Goal: Information Seeking & Learning: Learn about a topic

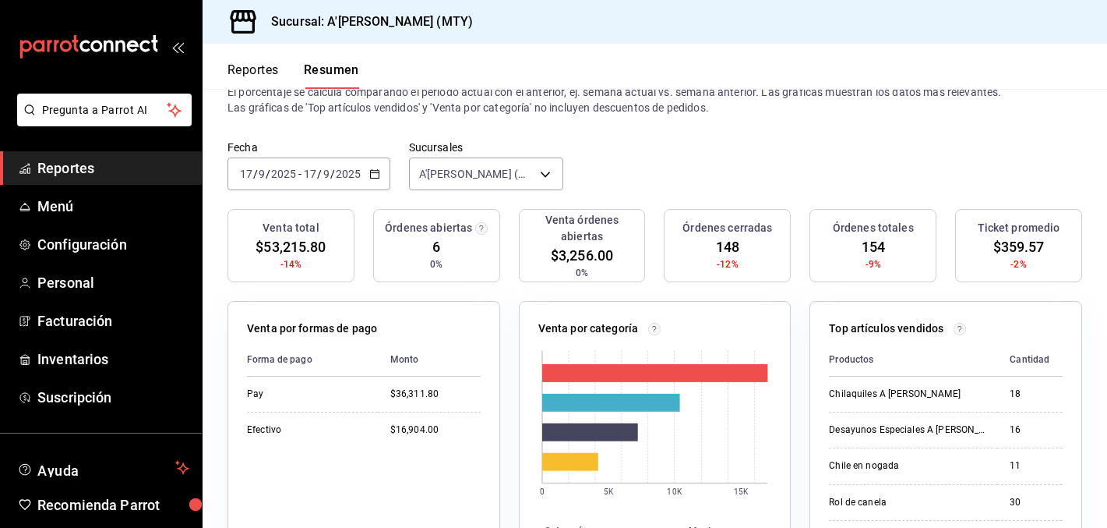
scroll to position [35, 0]
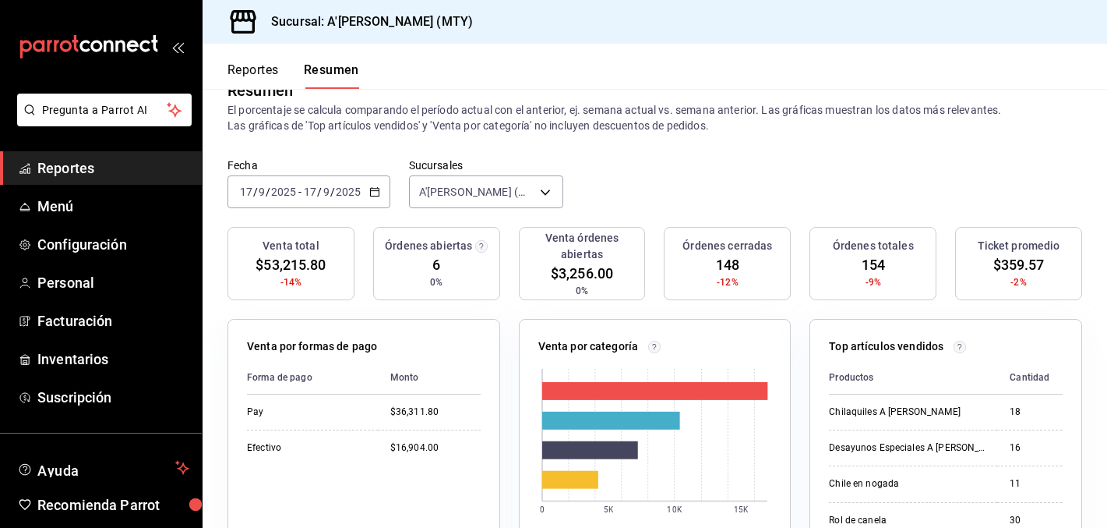
click at [703, 48] on header "Reportes Resumen" at bounding box center [655, 66] width 905 height 45
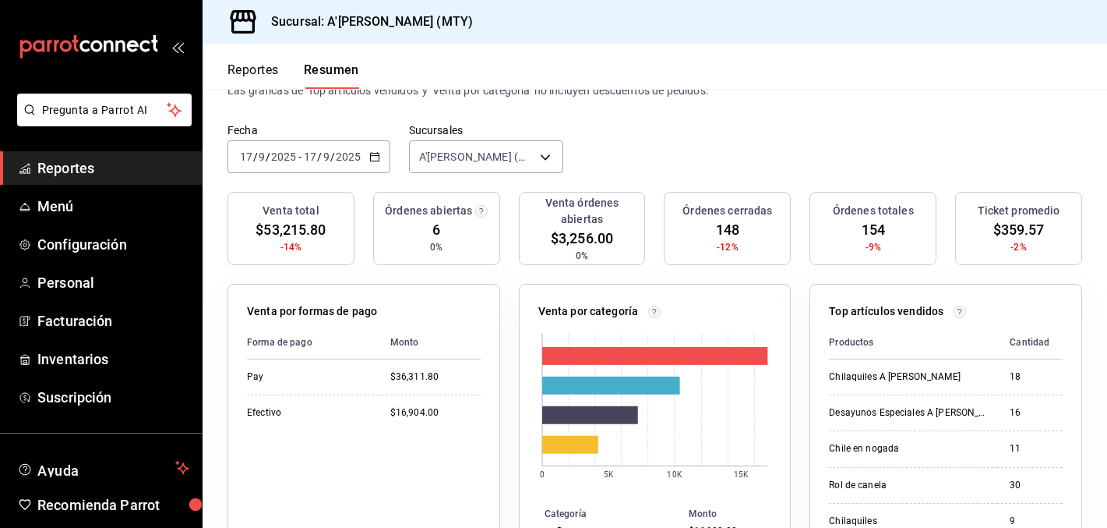
scroll to position [0, 0]
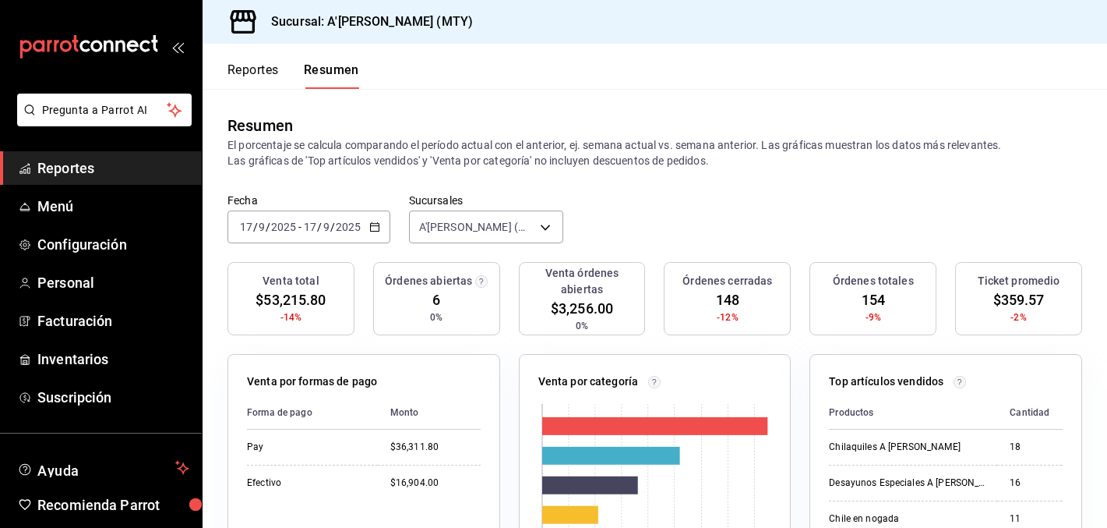
click at [379, 221] on div "[DATE] [DATE] - [DATE] [DATE]" at bounding box center [309, 226] width 163 height 33
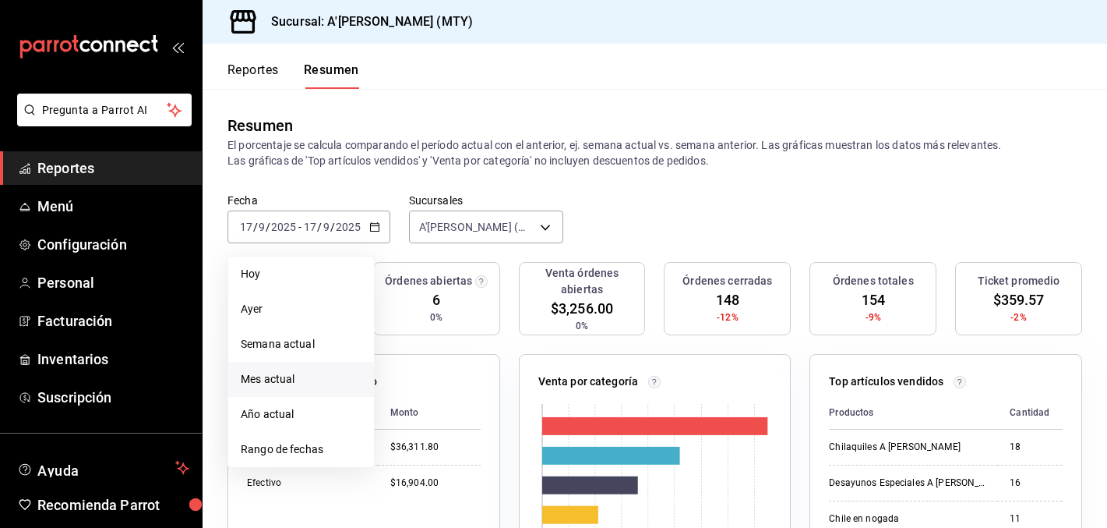
click at [293, 372] on span "Mes actual" at bounding box center [301, 379] width 121 height 16
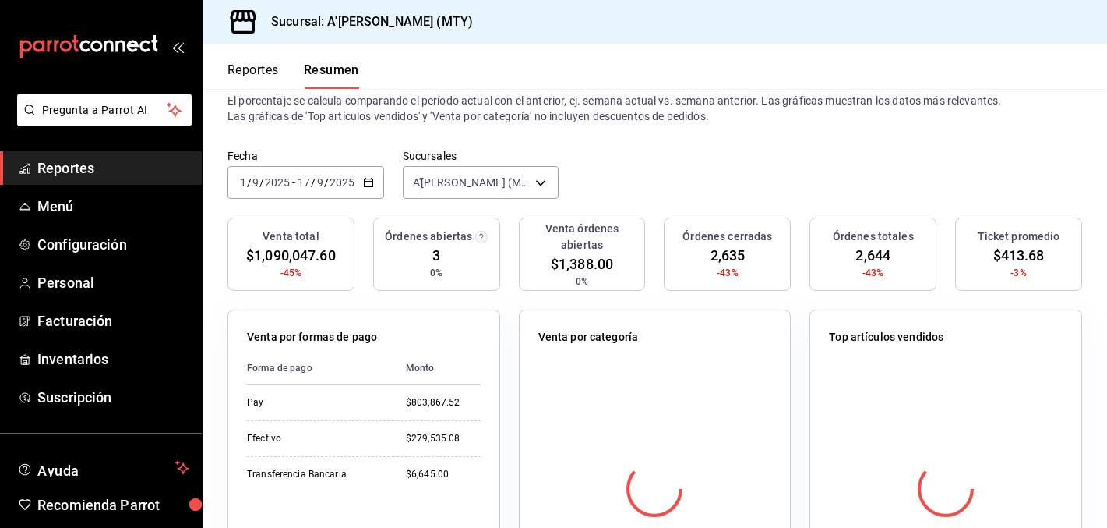
scroll to position [46, 0]
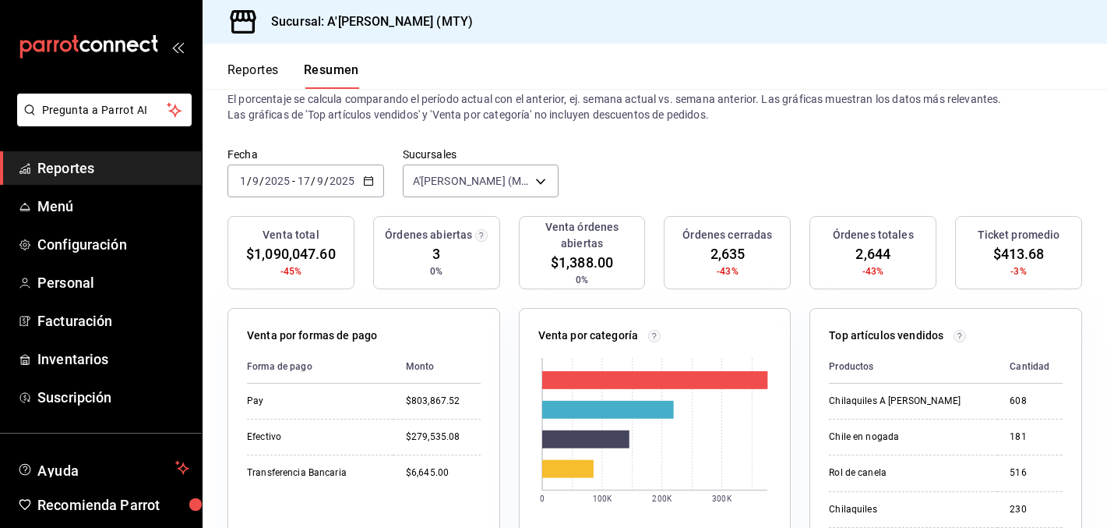
click at [368, 168] on div "[DATE] [DATE] - [DATE] [DATE]" at bounding box center [306, 180] width 157 height 33
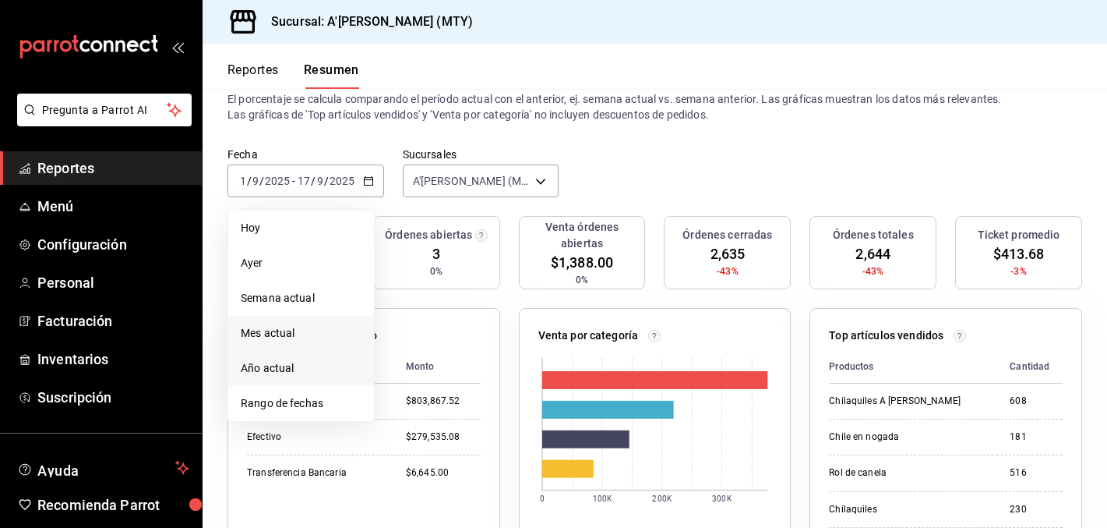
click at [297, 356] on li "Año actual" at bounding box center [301, 368] width 146 height 35
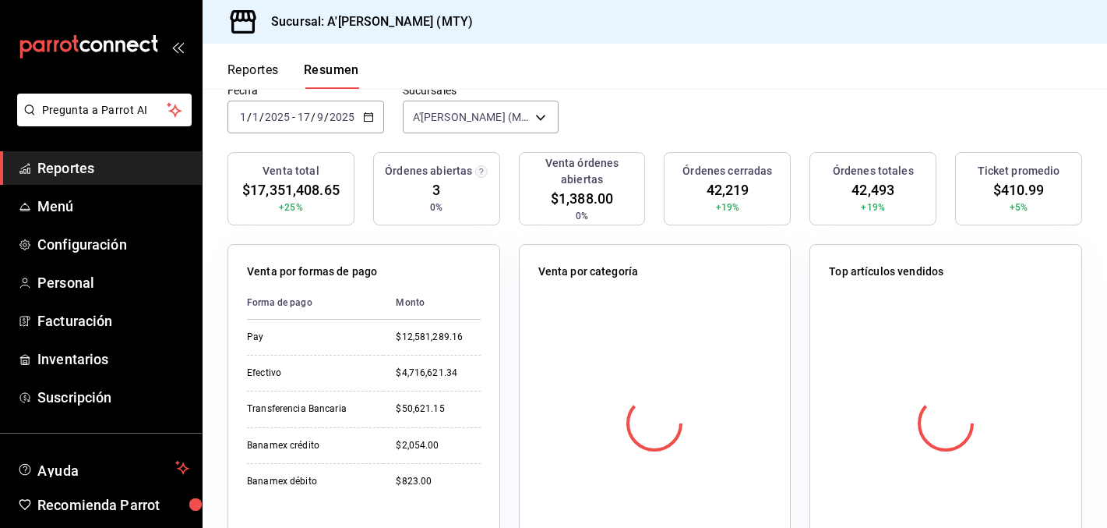
scroll to position [0, 0]
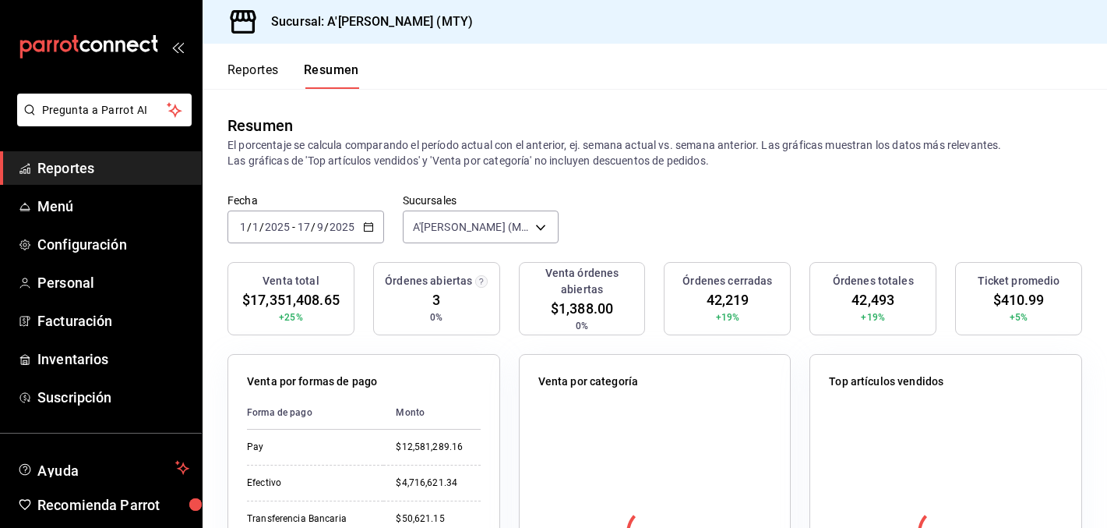
click at [242, 73] on button "Reportes" at bounding box center [253, 75] width 51 height 26
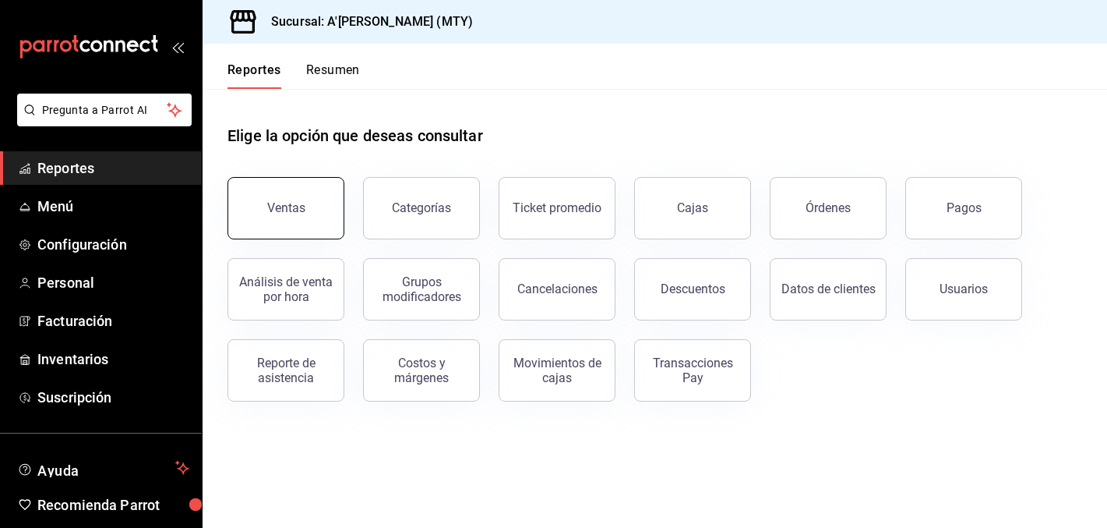
click at [285, 220] on button "Ventas" at bounding box center [286, 208] width 117 height 62
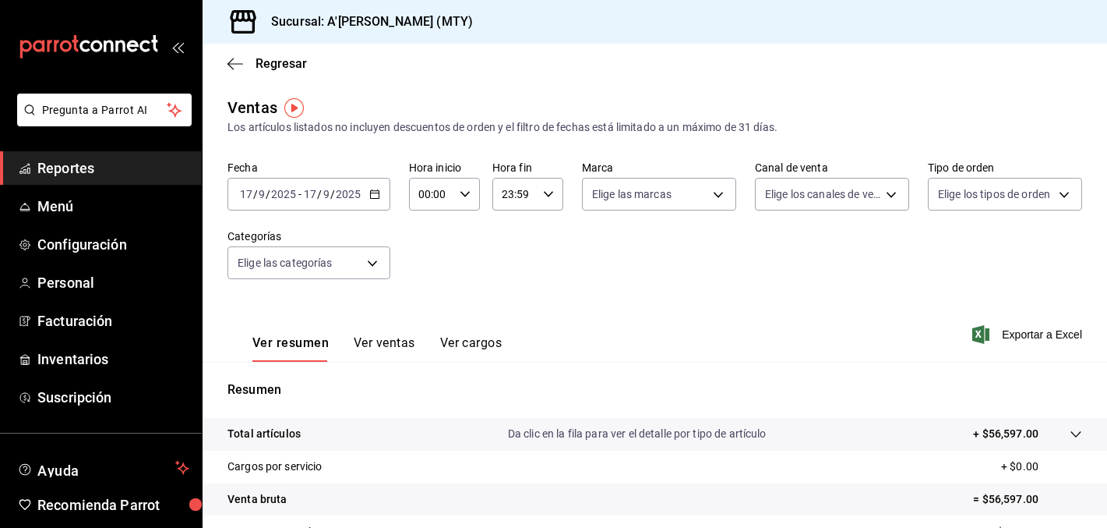
click at [376, 191] on icon "button" at bounding box center [374, 194] width 11 height 11
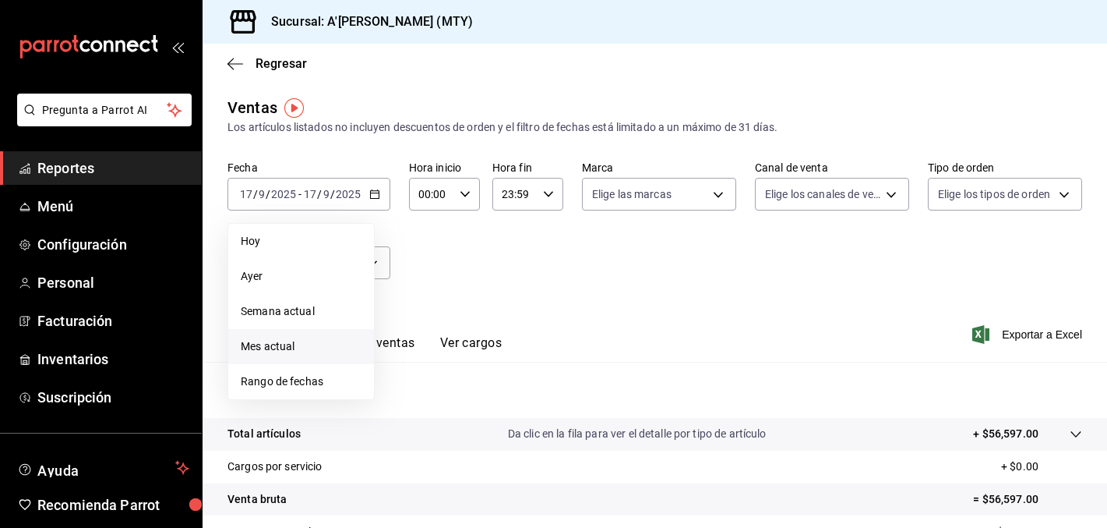
click at [288, 351] on span "Mes actual" at bounding box center [301, 346] width 121 height 16
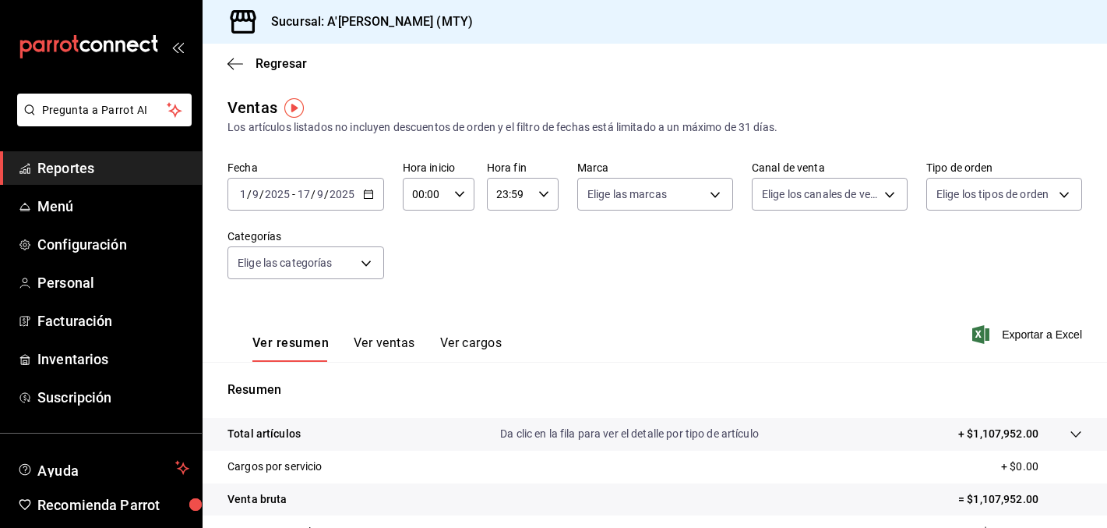
click at [458, 191] on icon "button" at bounding box center [459, 194] width 11 height 11
click at [422, 283] on span "16" at bounding box center [420, 284] width 11 height 12
type input "16:00"
click at [531, 182] on div at bounding box center [553, 264] width 1107 height 528
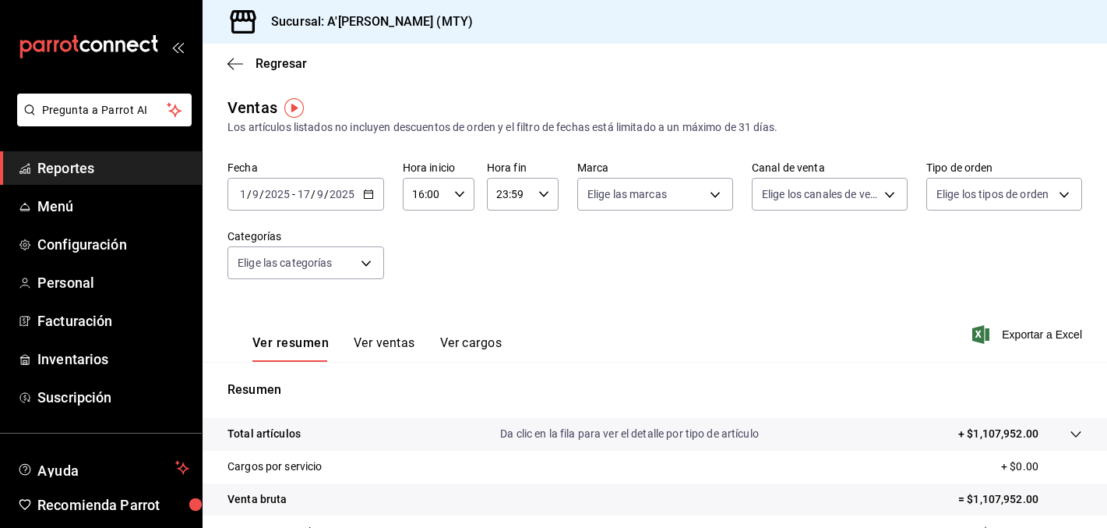
click at [548, 193] on icon "button" at bounding box center [543, 194] width 11 height 11
click at [506, 274] on span "21" at bounding box center [504, 275] width 11 height 12
click at [545, 283] on span "40" at bounding box center [540, 286] width 11 height 12
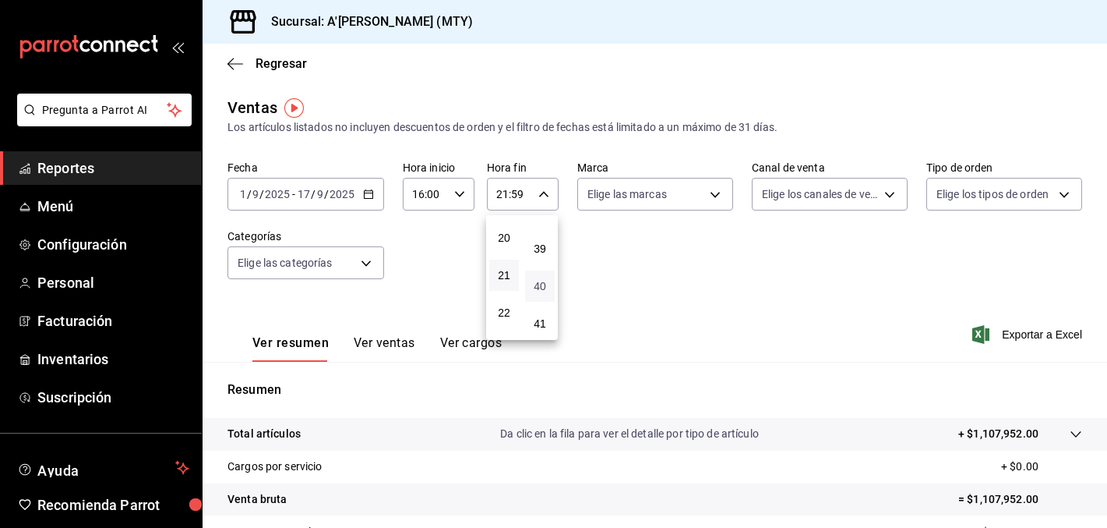
type input "21:40"
click at [716, 265] on div at bounding box center [553, 264] width 1107 height 528
click at [390, 342] on button "Ver ventas" at bounding box center [385, 348] width 62 height 26
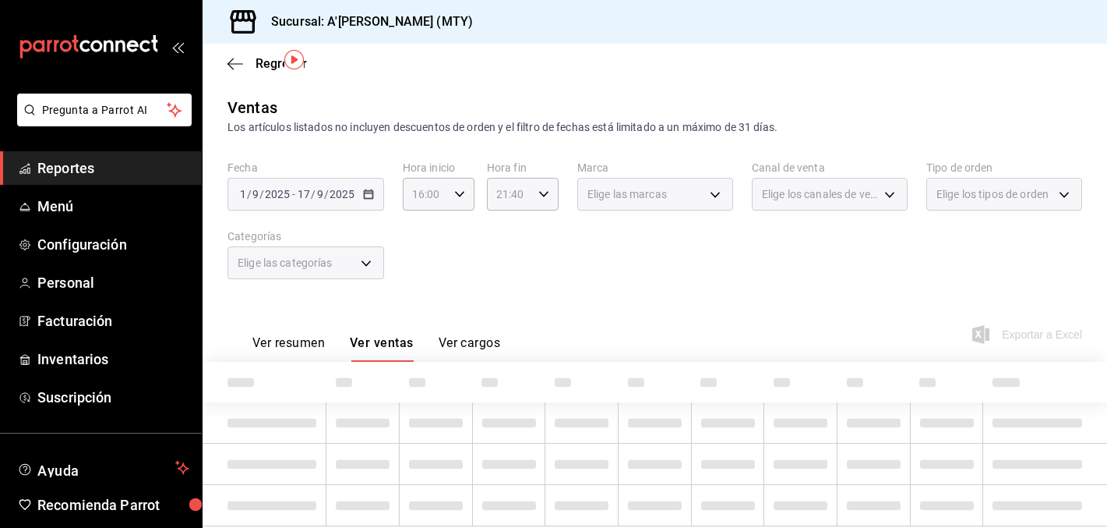
scroll to position [48, 0]
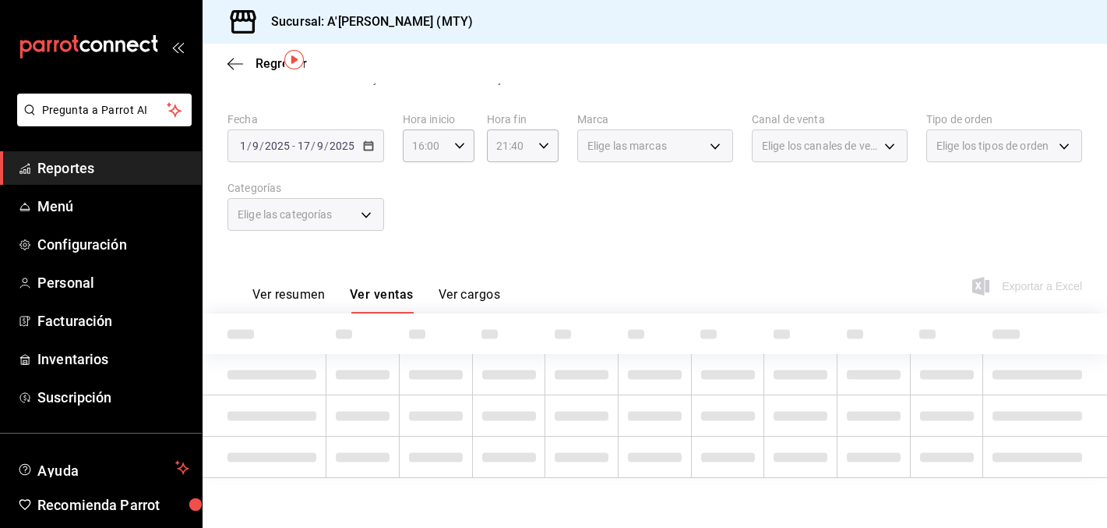
click at [297, 302] on button "Ver resumen" at bounding box center [288, 300] width 72 height 26
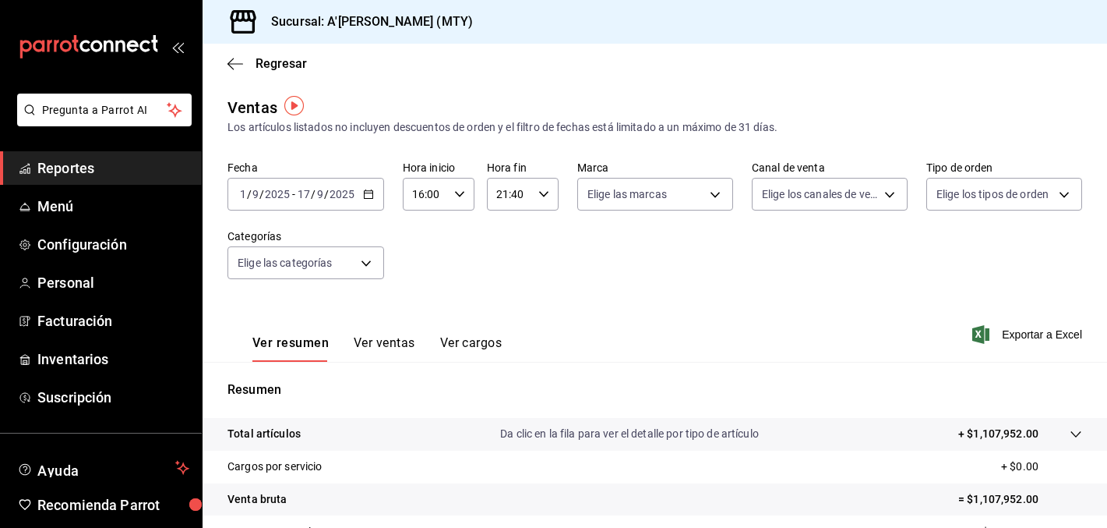
scroll to position [2, 0]
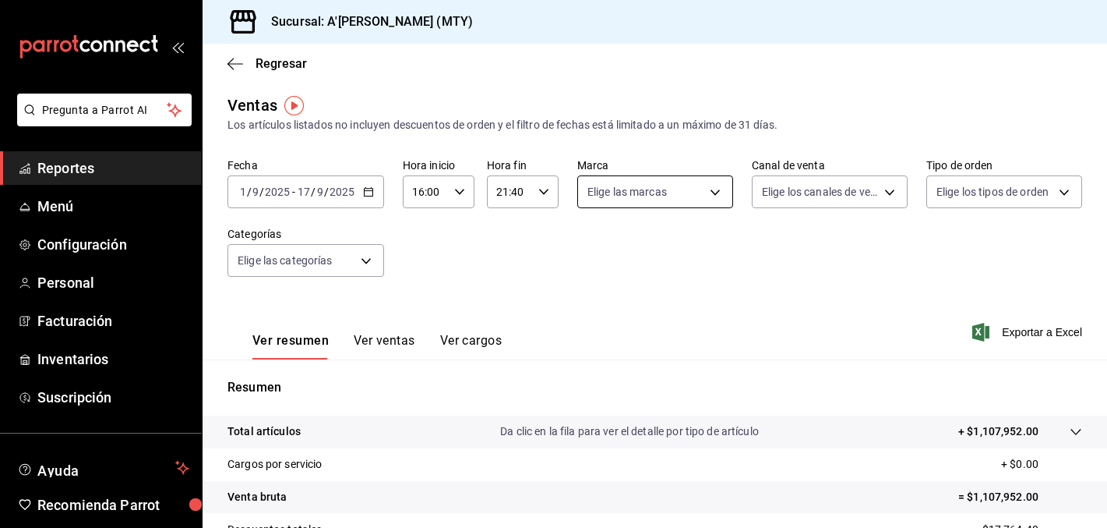
click at [675, 201] on body "Pregunta a Parrot AI Reportes Menú Configuración Personal Facturación Inventari…" at bounding box center [553, 264] width 1107 height 528
click at [834, 260] on div at bounding box center [553, 264] width 1107 height 528
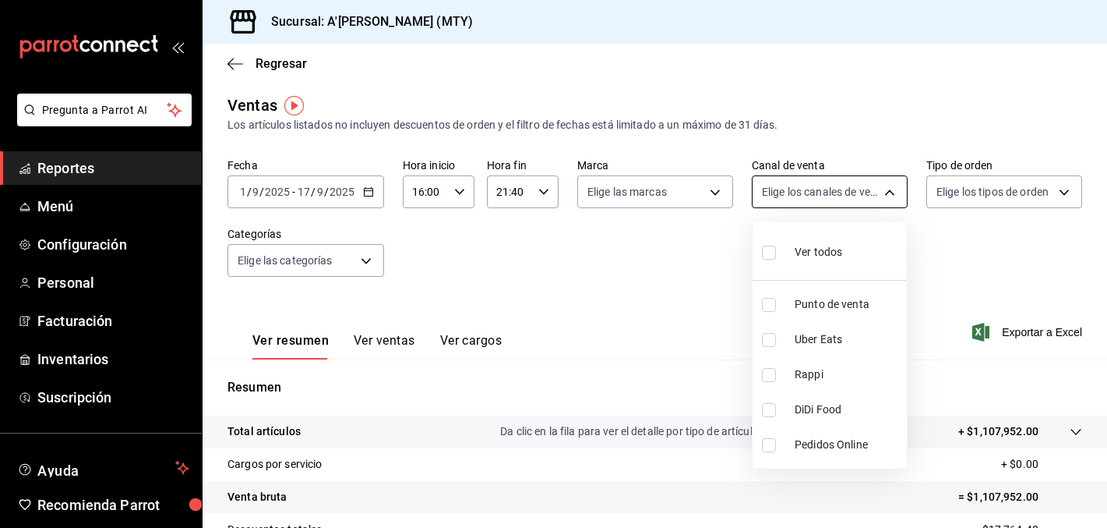
click at [811, 190] on body "Pregunta a Parrot AI Reportes Menú Configuración Personal Facturación Inventari…" at bounding box center [553, 264] width 1107 height 528
click at [979, 185] on div at bounding box center [553, 264] width 1107 height 528
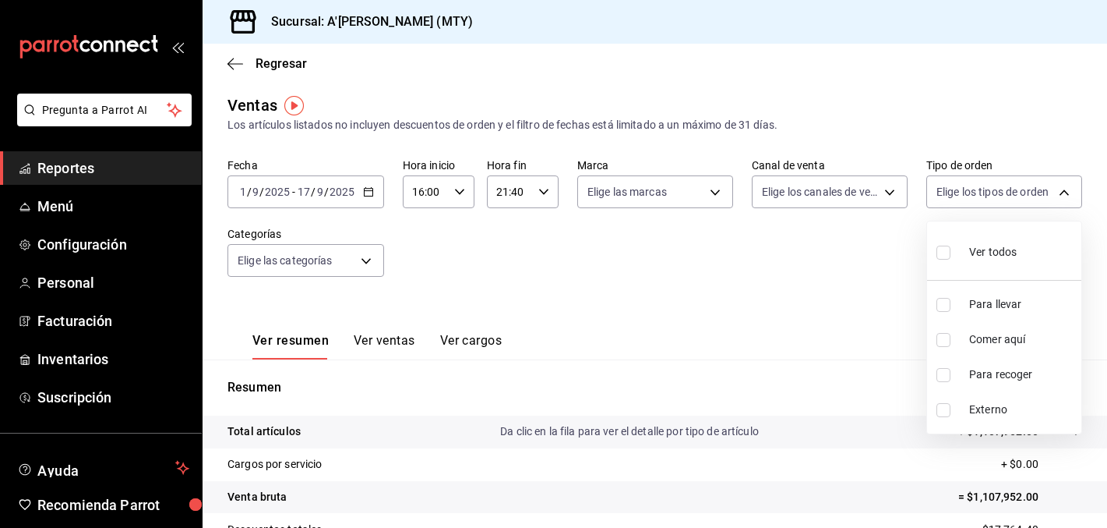
click at [979, 185] on body "Pregunta a Parrot AI Reportes Menú Configuración Personal Facturación Inventari…" at bounding box center [553, 264] width 1107 height 528
click at [944, 336] on input "checkbox" at bounding box center [944, 340] width 14 height 14
checkbox input "true"
type input "7ded66f0-d6fb-4dca-820b-41bde0c96bcf"
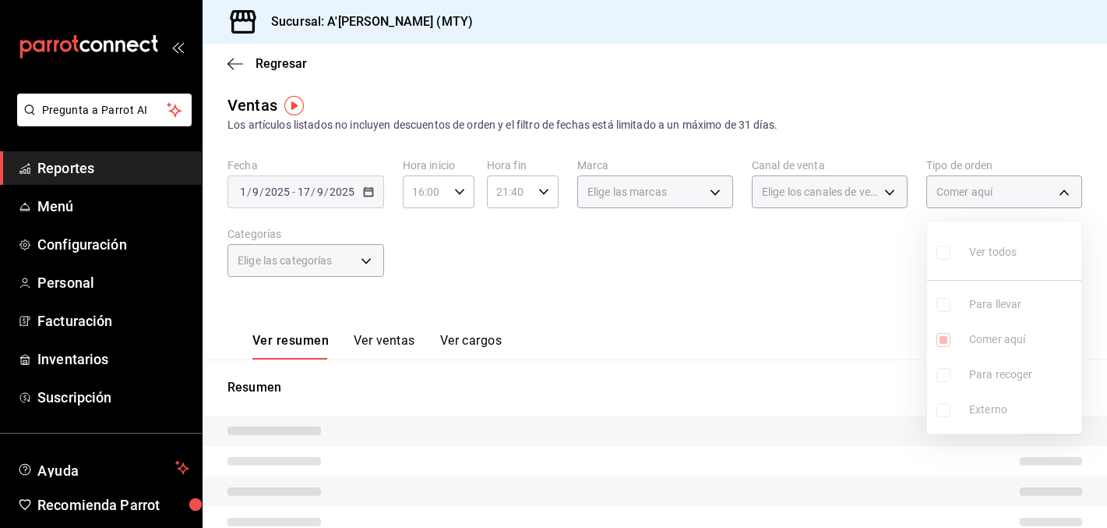
click at [775, 259] on div at bounding box center [553, 264] width 1107 height 528
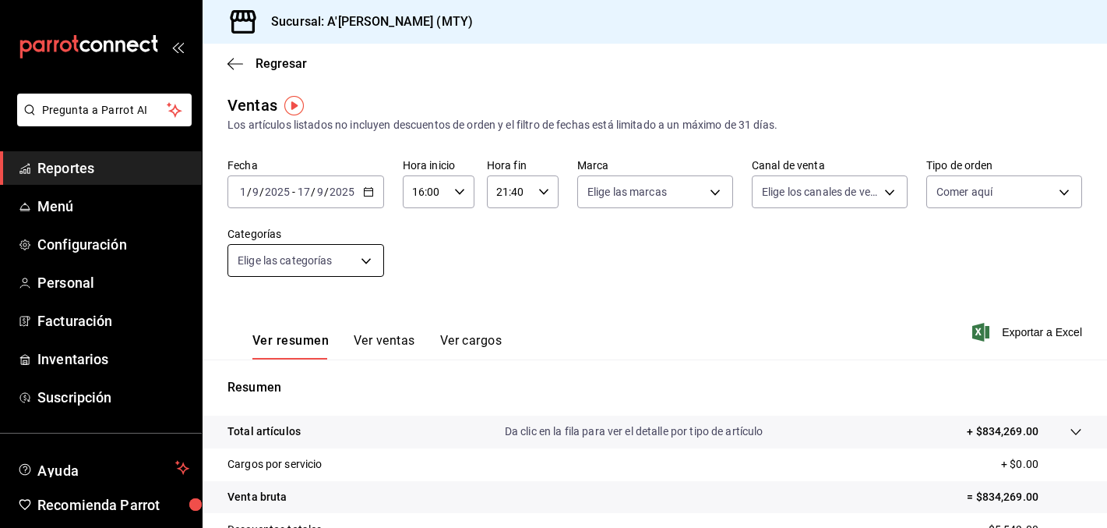
click at [315, 264] on body "Pregunta a Parrot AI Reportes Menú Configuración Personal Facturación Inventari…" at bounding box center [553, 264] width 1107 height 528
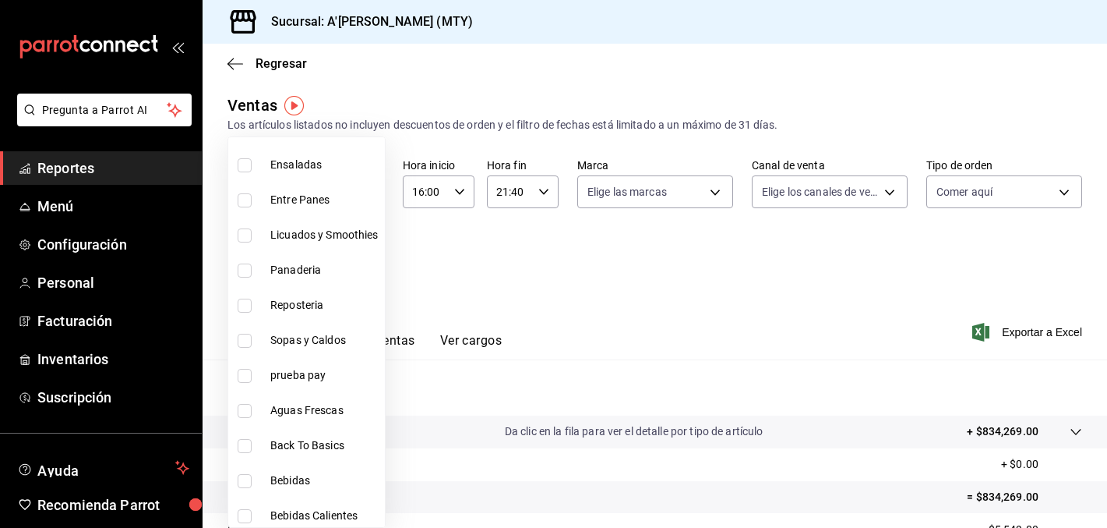
scroll to position [75, 0]
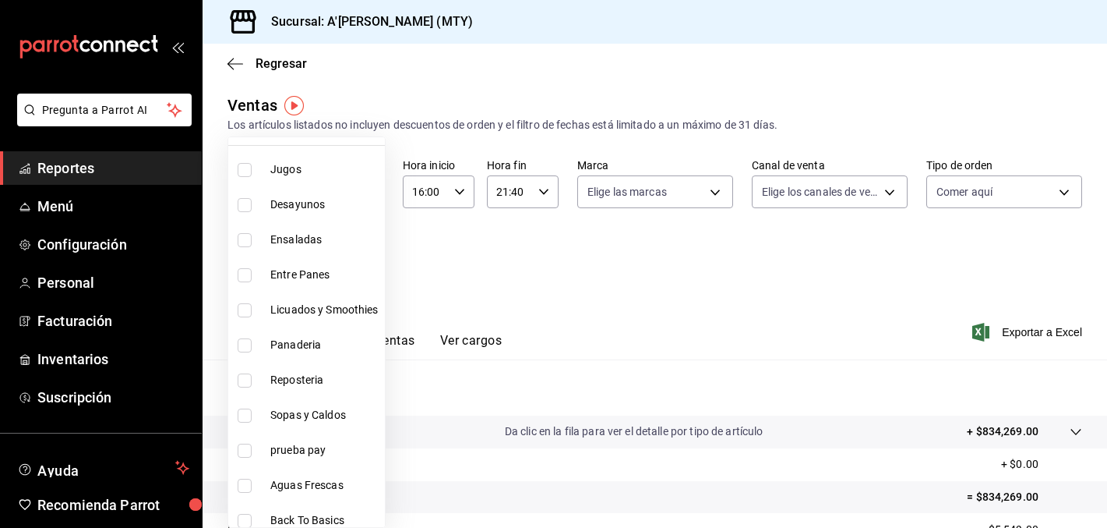
click at [315, 204] on span "Desayunos" at bounding box center [324, 204] width 108 height 16
type input "0c023f3c-0f71-4855-8ba7-60a1579496a4"
checkbox input "true"
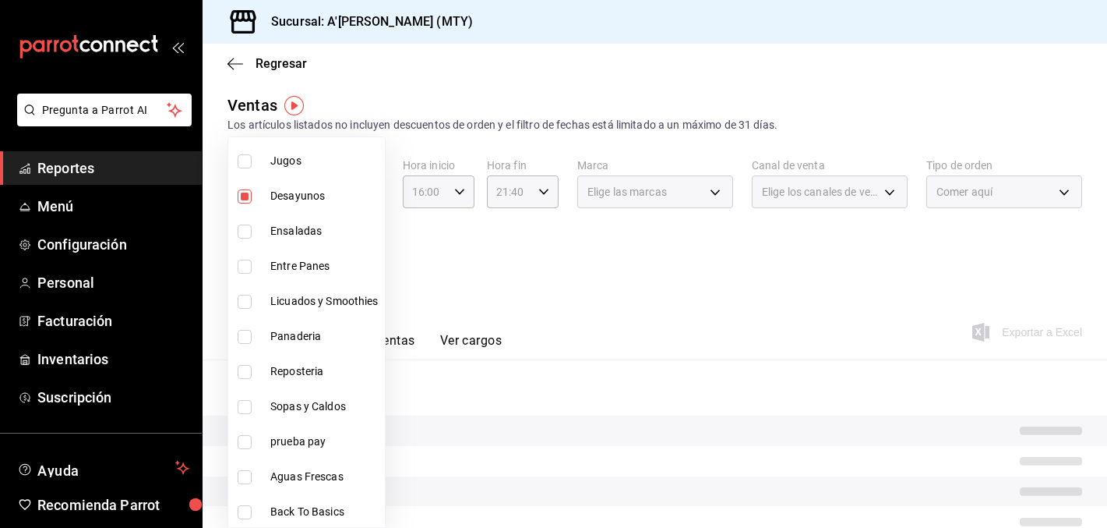
scroll to position [102, 0]
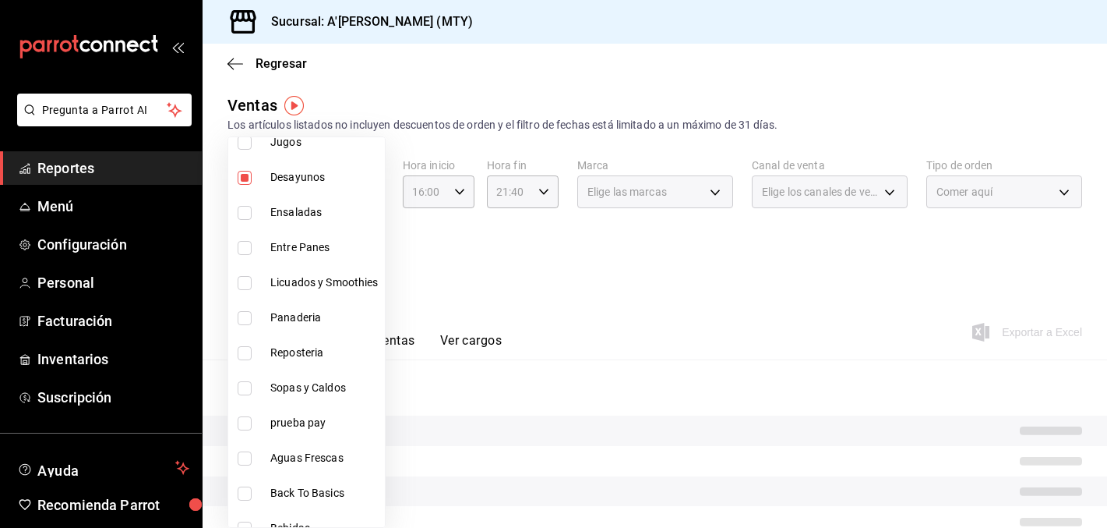
click at [312, 213] on span "Ensaladas" at bounding box center [324, 212] width 108 height 16
type input "0c023f3c-0f71-4855-8ba7-60a1579496a4,fceaceab-1823-4f10-9bfa-735869a98085"
checkbox input "true"
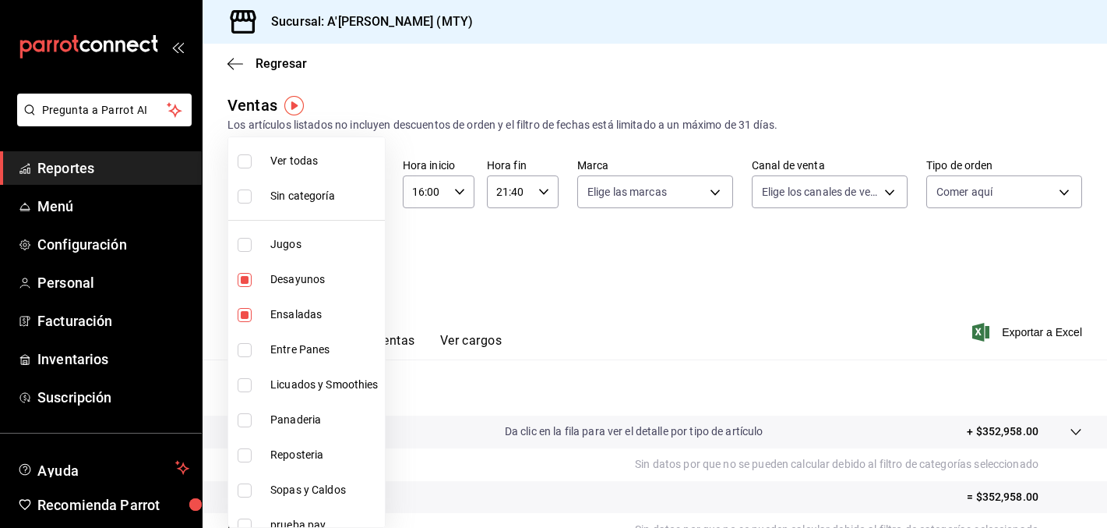
click at [252, 164] on label at bounding box center [248, 161] width 20 height 14
click at [252, 164] on input "checkbox" at bounding box center [245, 161] width 14 height 14
checkbox input "false"
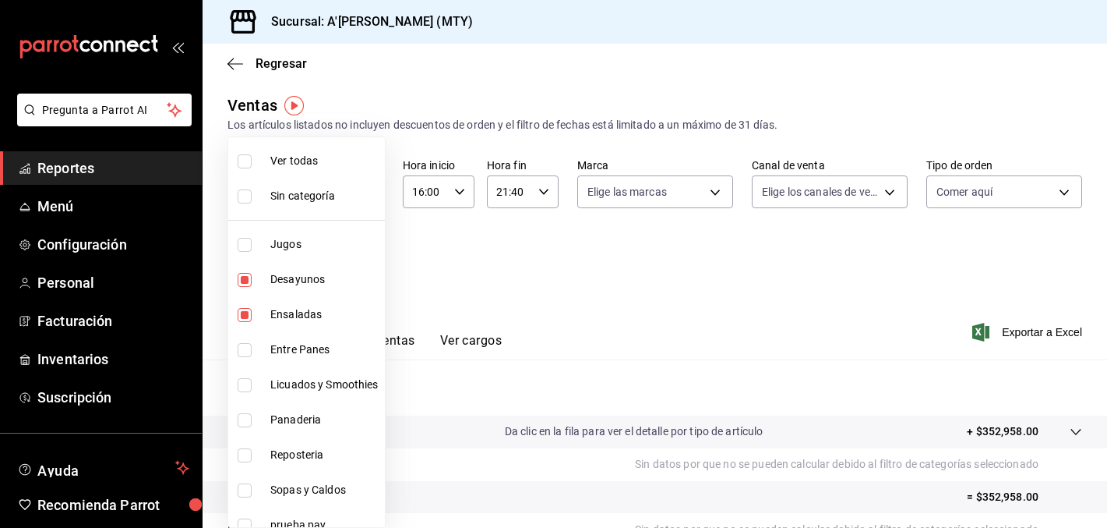
checkbox input "false"
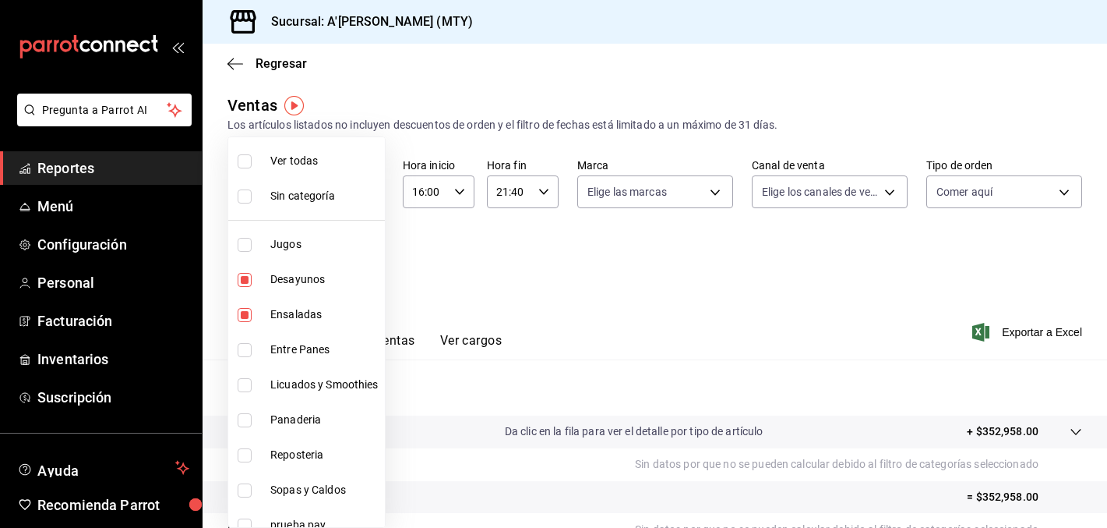
checkbox input "false"
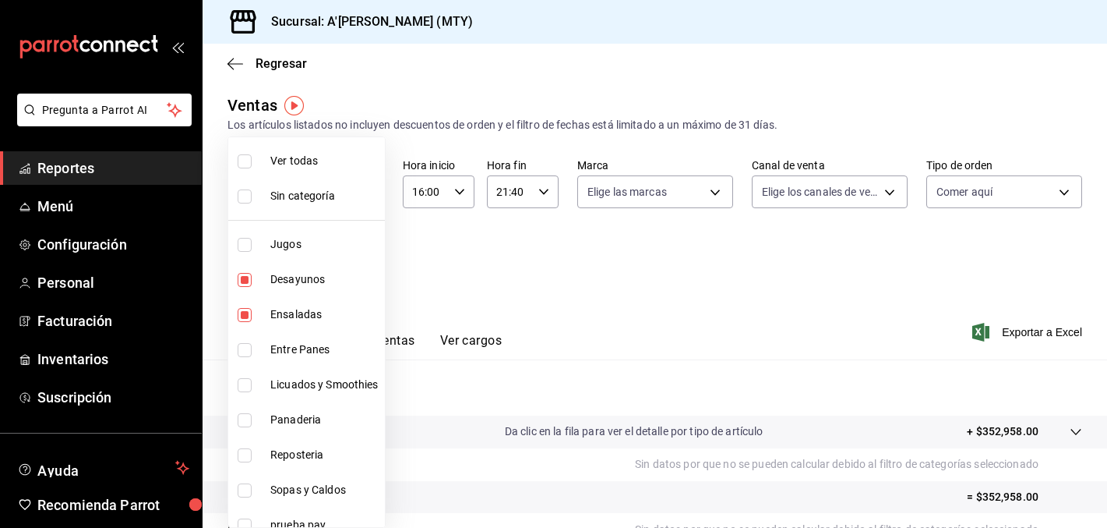
checkbox input "false"
click at [249, 159] on input "checkbox" at bounding box center [245, 161] width 14 height 14
checkbox input "true"
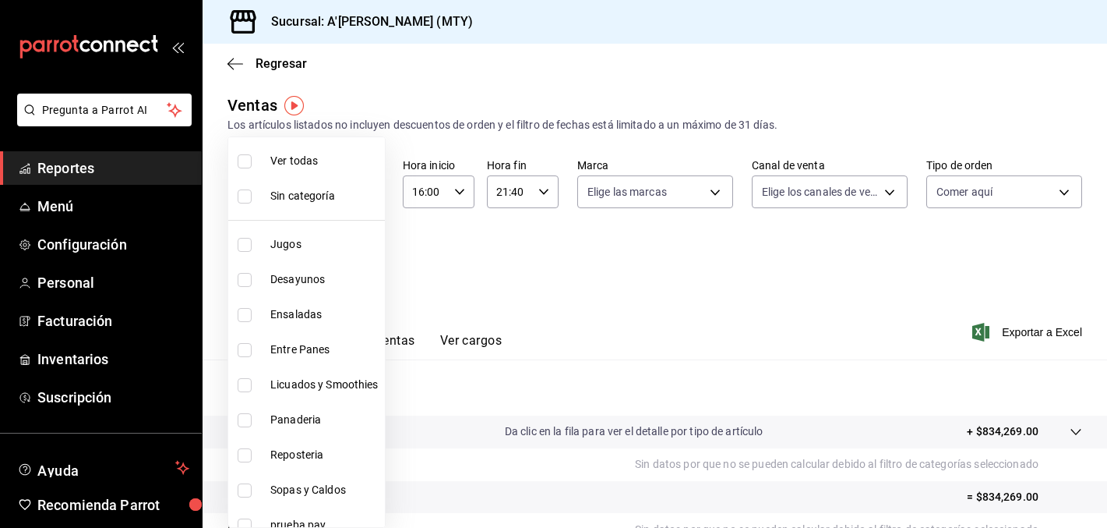
type input "af1fb178-824a-4f23-bb2a-0cf084d3af87,0c023f3c-0f71-4855-8ba7-60a1579496a4,fceac…"
checkbox input "true"
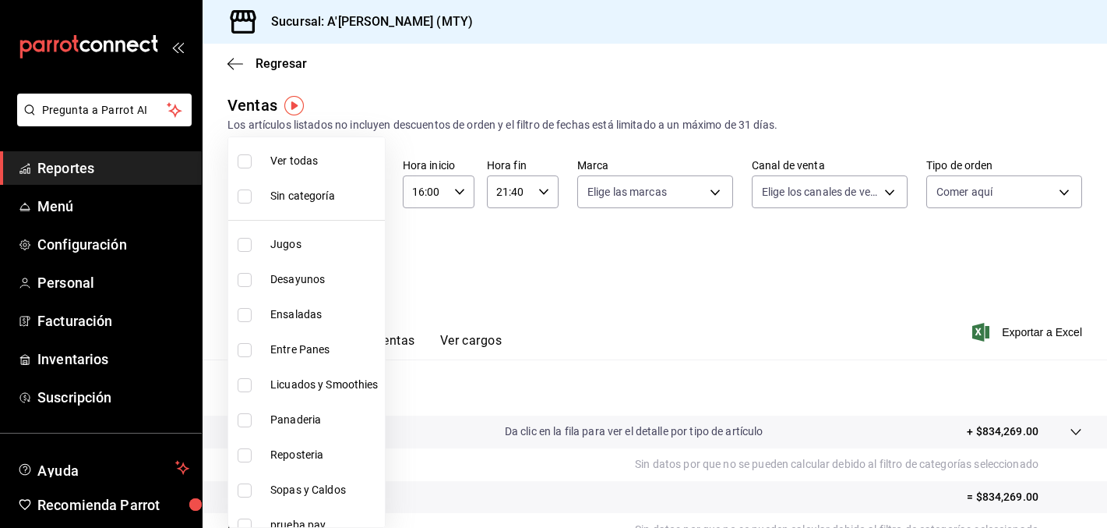
checkbox input "true"
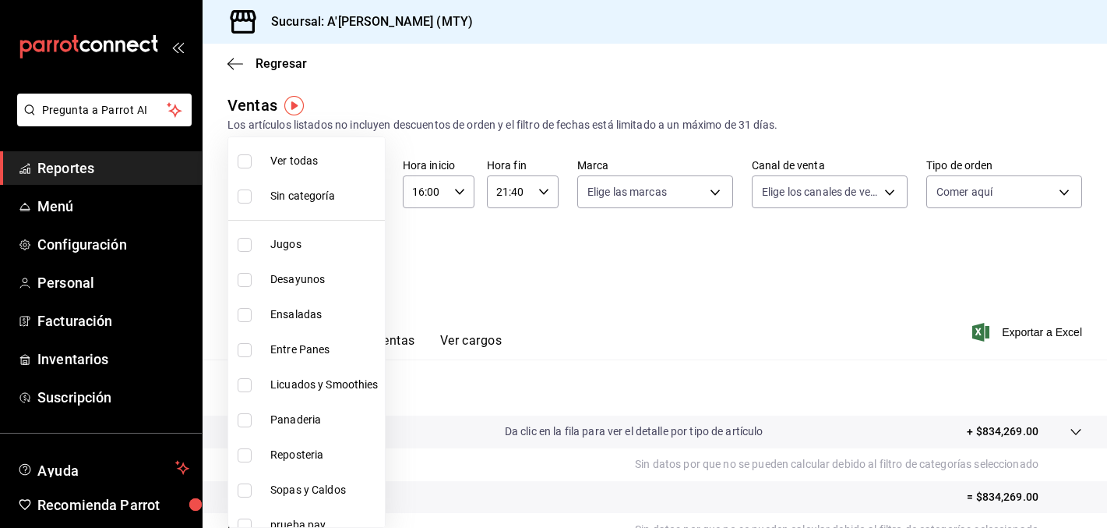
checkbox input "true"
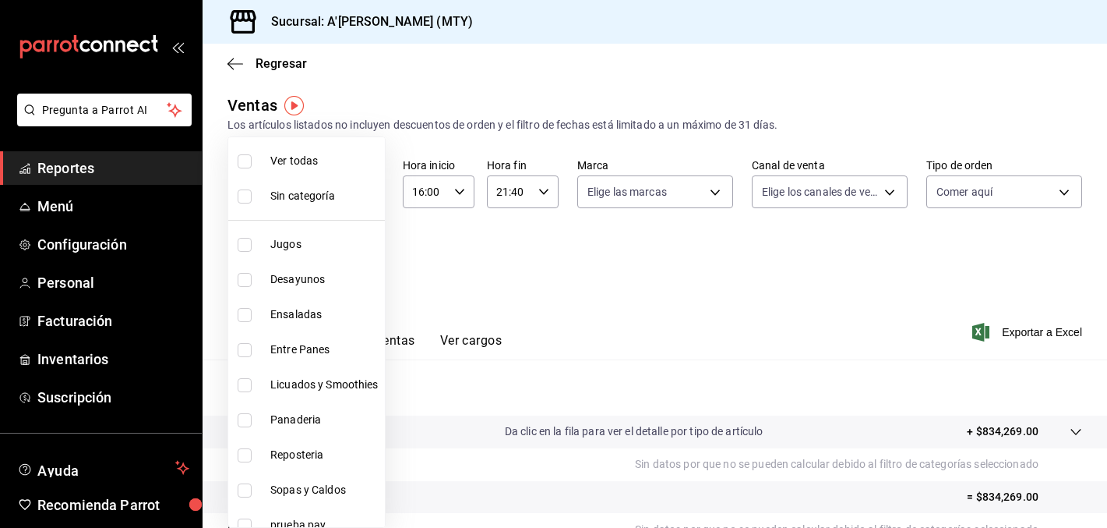
checkbox input "true"
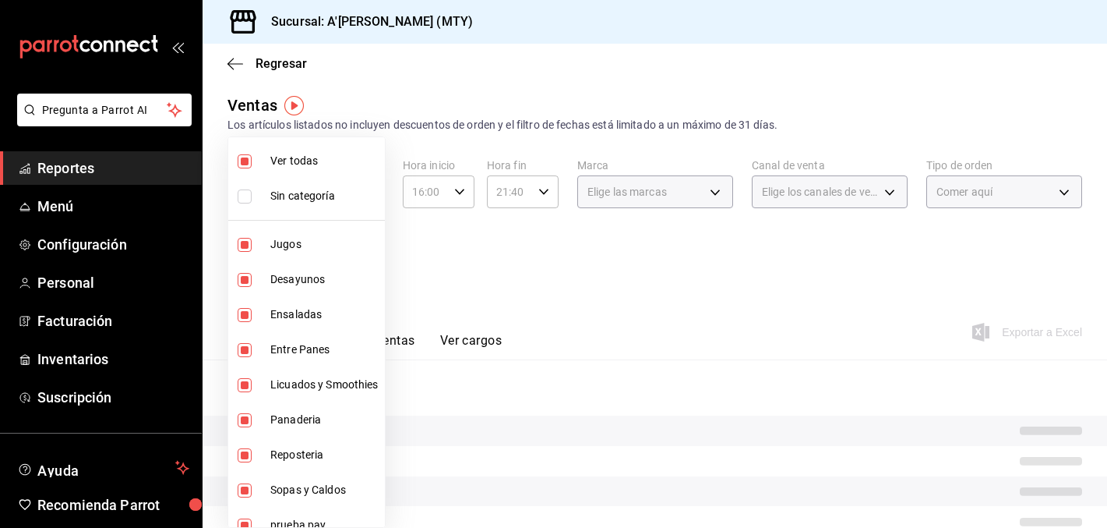
click at [537, 268] on div at bounding box center [553, 264] width 1107 height 528
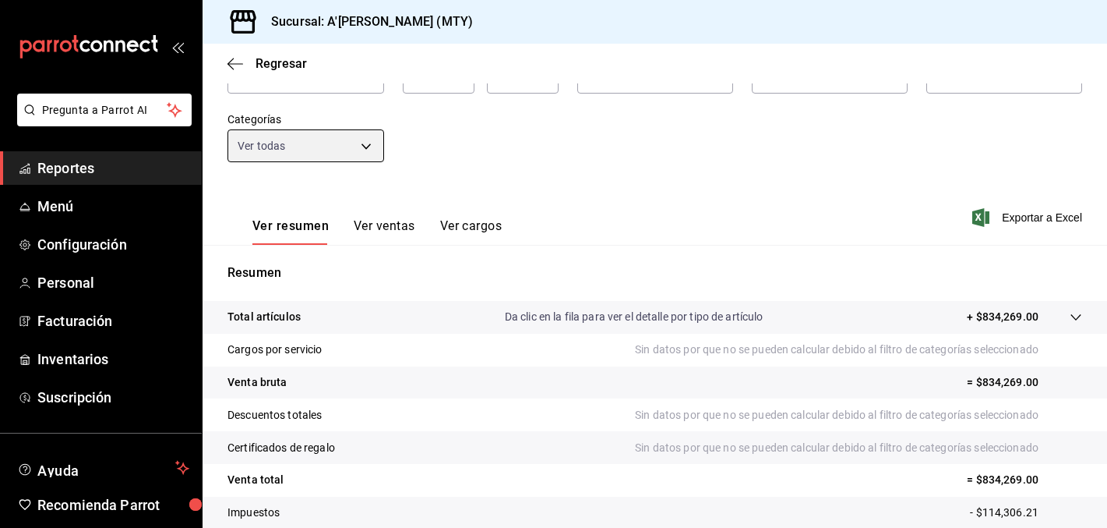
scroll to position [118, 0]
click at [365, 226] on button "Ver ventas" at bounding box center [385, 230] width 62 height 26
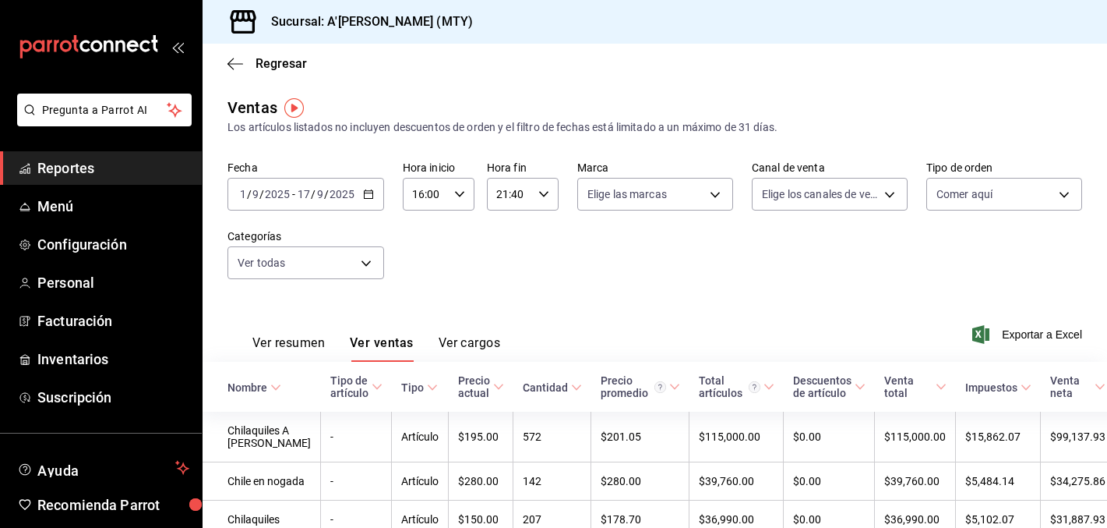
scroll to position [1, 0]
click at [302, 330] on div "Ver resumen Ver ventas Ver cargos" at bounding box center [364, 338] width 273 height 45
click at [301, 345] on button "Ver resumen" at bounding box center [288, 347] width 72 height 26
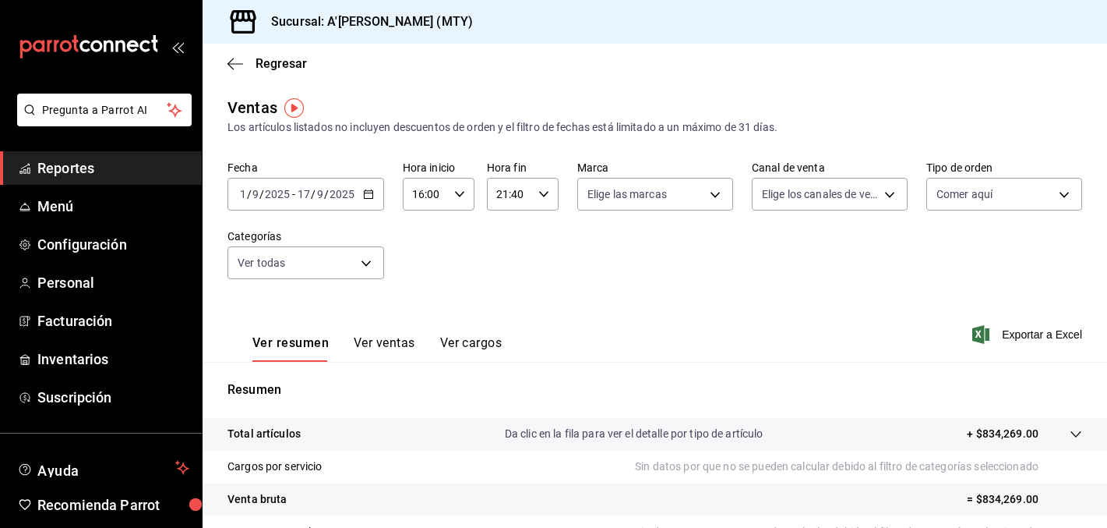
click at [457, 191] on icon "button" at bounding box center [459, 194] width 11 height 11
click at [418, 273] on button "08" at bounding box center [420, 266] width 30 height 31
type input "08:00"
click at [665, 281] on div at bounding box center [553, 264] width 1107 height 528
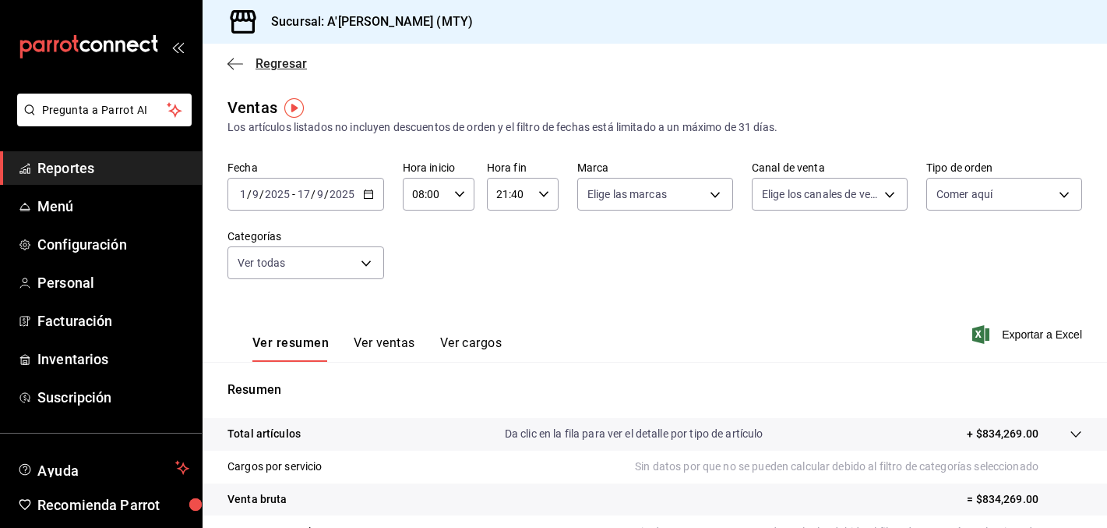
click at [281, 61] on span "Regresar" at bounding box center [281, 63] width 51 height 15
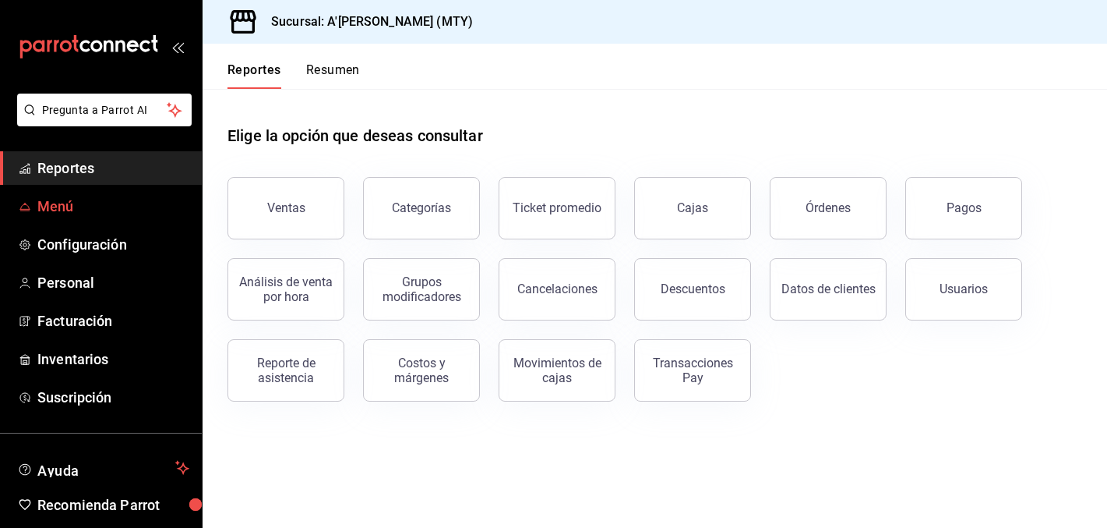
click at [81, 211] on span "Menú" at bounding box center [113, 206] width 152 height 21
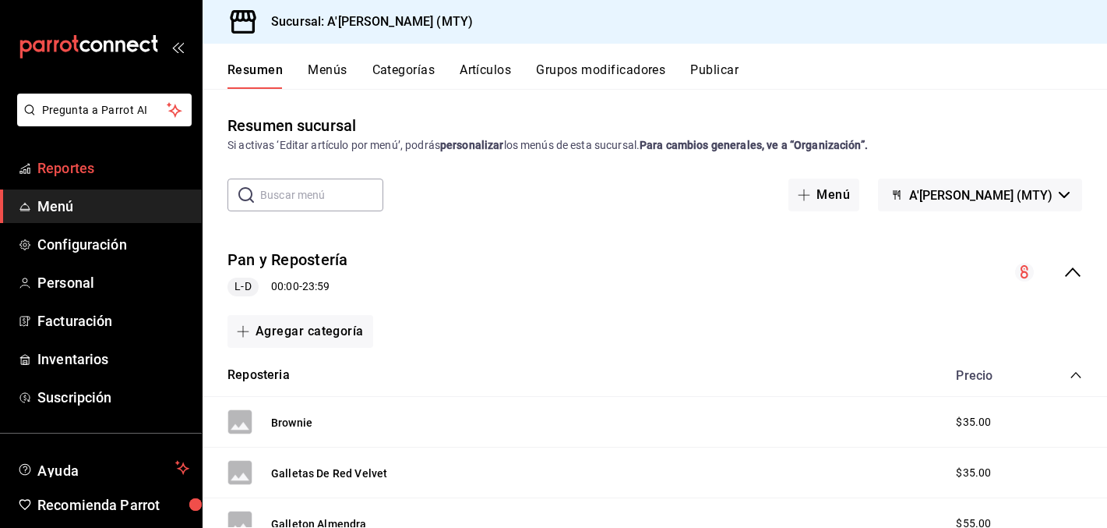
click at [76, 176] on span "Reportes" at bounding box center [113, 167] width 152 height 21
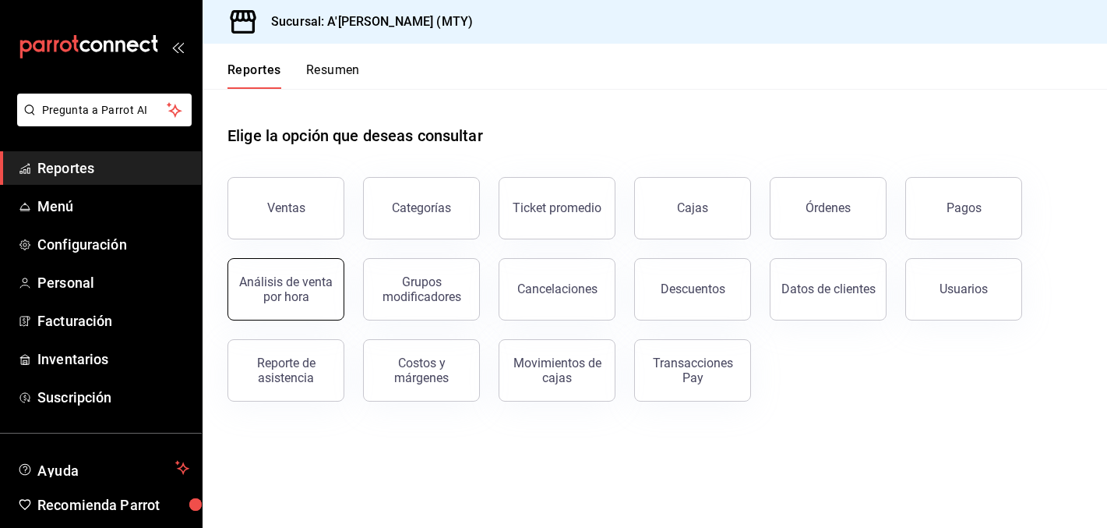
click at [319, 301] on div "Análisis de venta por hora" at bounding box center [286, 289] width 97 height 30
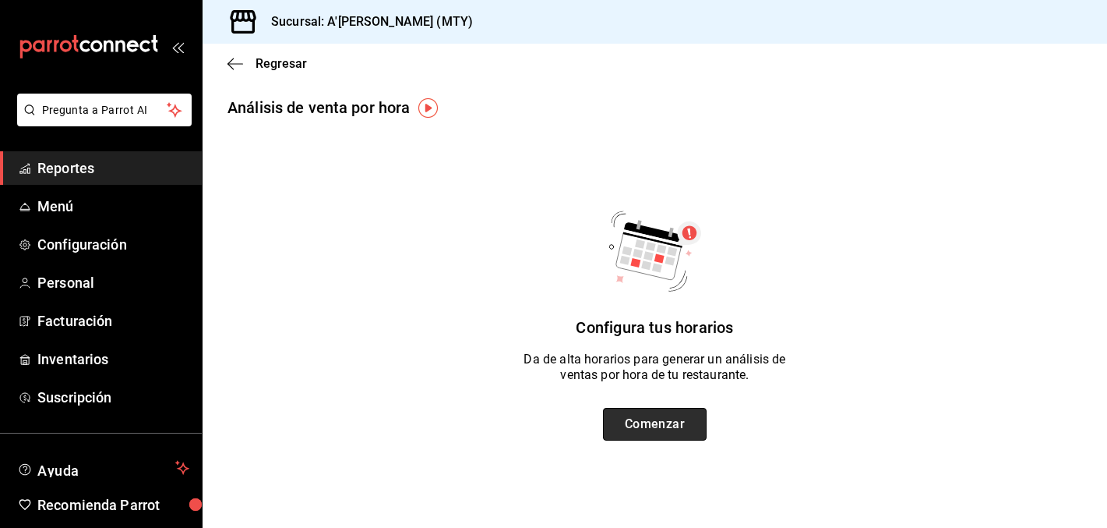
click at [703, 418] on button "Comenzar" at bounding box center [655, 424] width 104 height 33
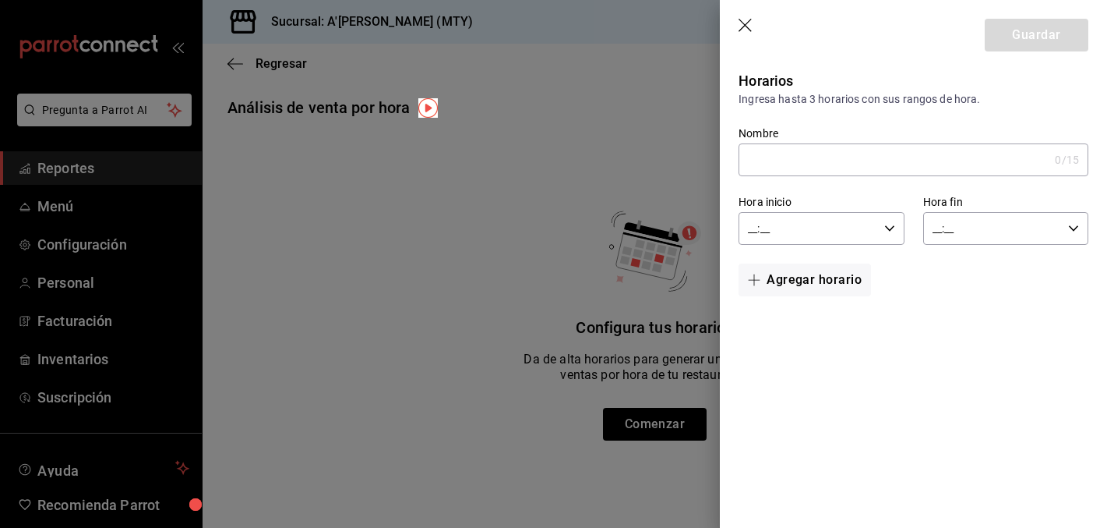
click at [836, 153] on input "Nombre" at bounding box center [894, 159] width 310 height 31
click at [760, 164] on input "Nombre" at bounding box center [894, 159] width 310 height 31
type input "C"
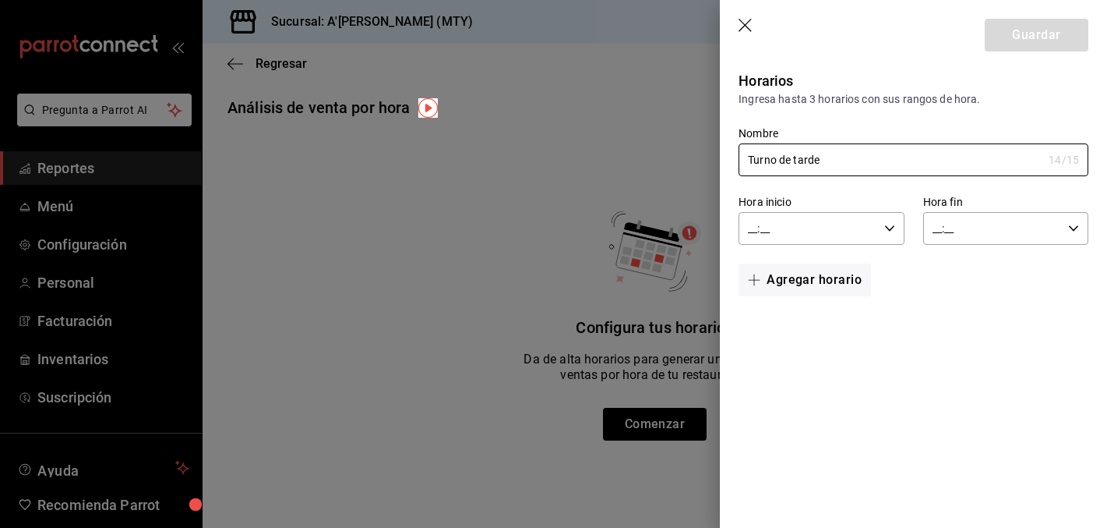
type input "Turno de tarde"
click at [819, 231] on input "__:__" at bounding box center [808, 228] width 139 height 31
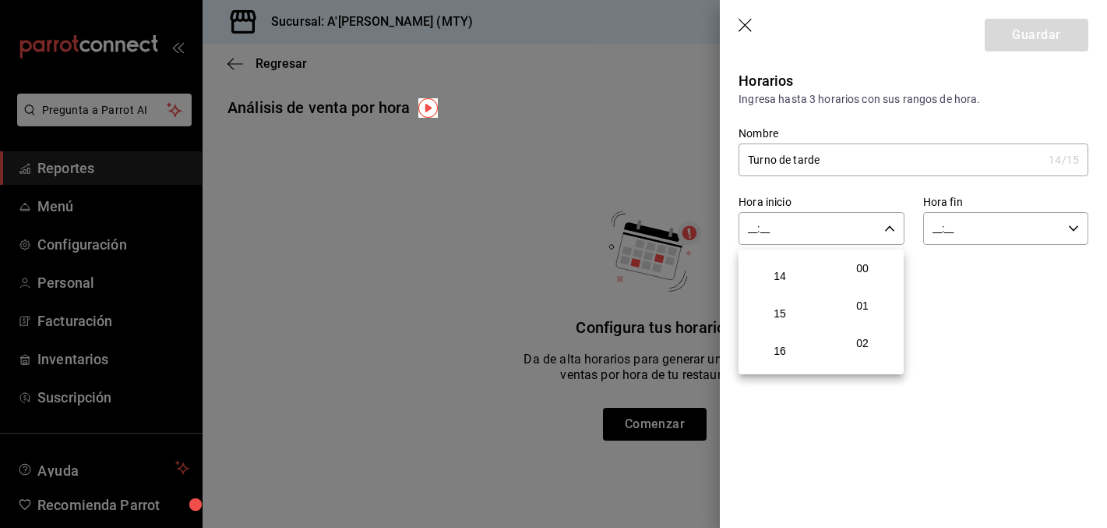
scroll to position [515, 0]
click at [782, 353] on span "16" at bounding box center [780, 351] width 58 height 12
click at [841, 265] on span "00" at bounding box center [863, 268] width 58 height 12
type input "16:00"
click at [1005, 278] on div at bounding box center [553, 264] width 1107 height 528
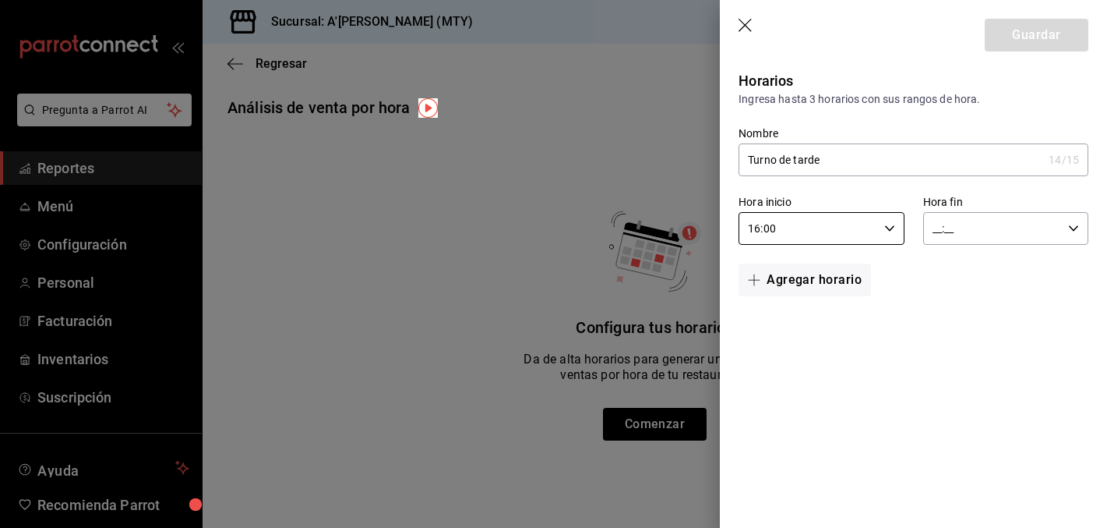
click at [992, 228] on input "__:__" at bounding box center [992, 228] width 139 height 31
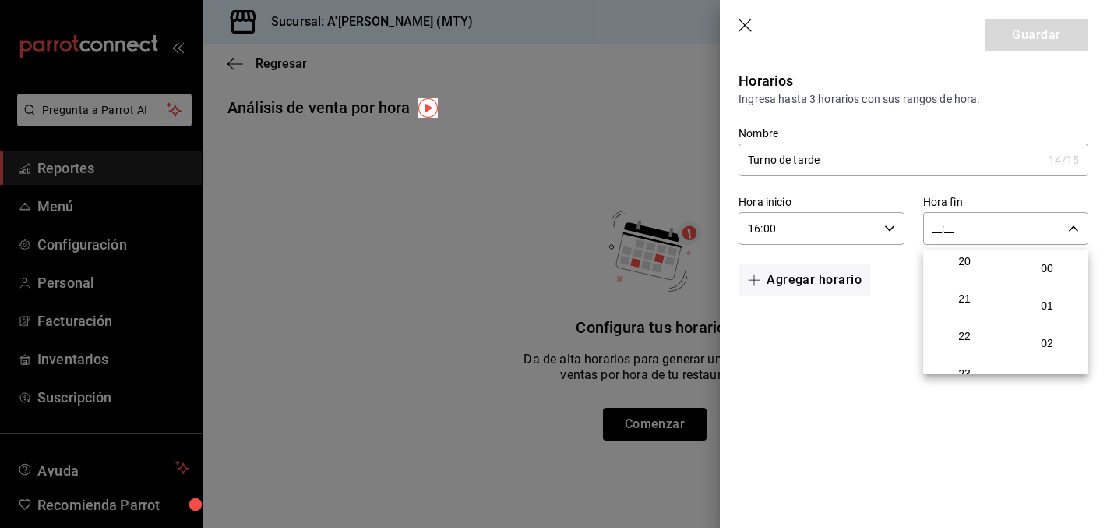
scroll to position [773, 0]
click at [960, 277] on span "21" at bounding box center [965, 280] width 58 height 12
click at [1037, 344] on span "30" at bounding box center [1047, 342] width 58 height 12
type input "21:30"
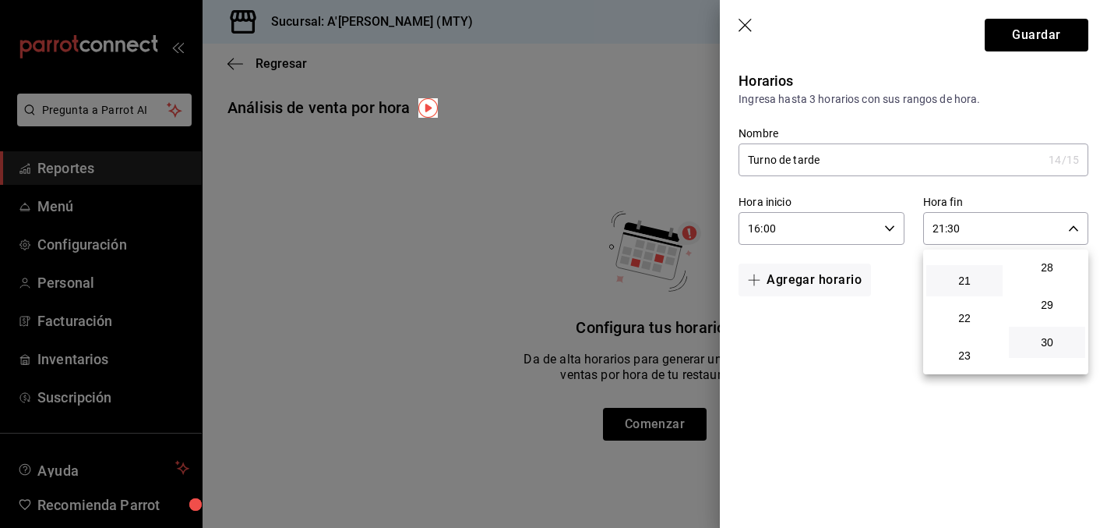
click at [884, 389] on div at bounding box center [553, 264] width 1107 height 528
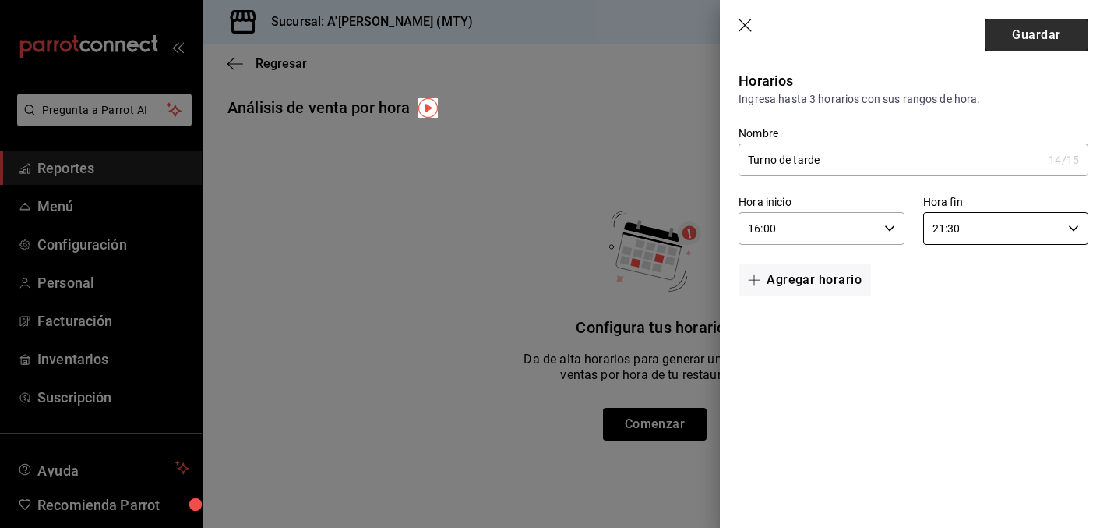
click at [1005, 44] on button "Guardar" at bounding box center [1037, 35] width 104 height 33
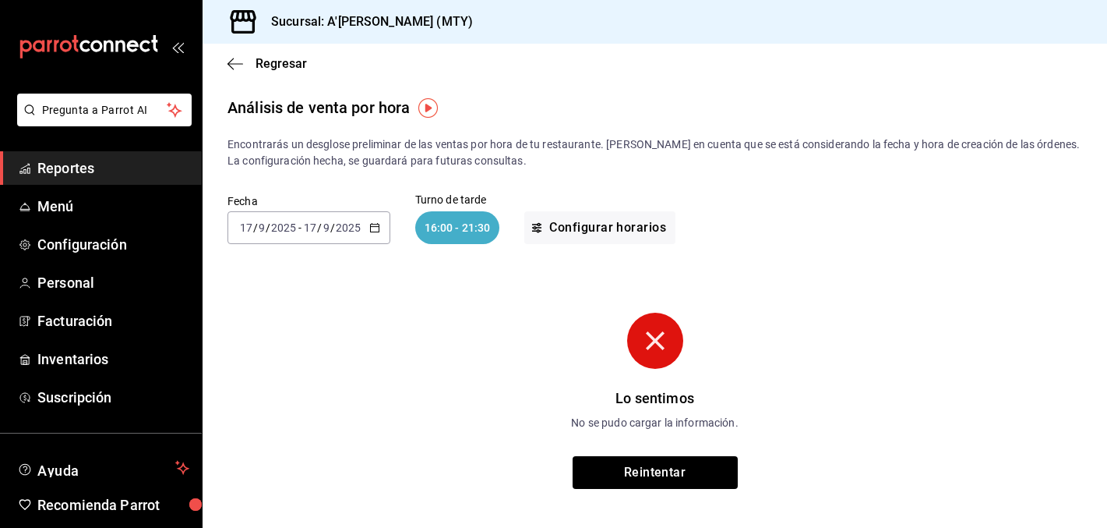
click at [376, 222] on icon "button" at bounding box center [374, 227] width 11 height 11
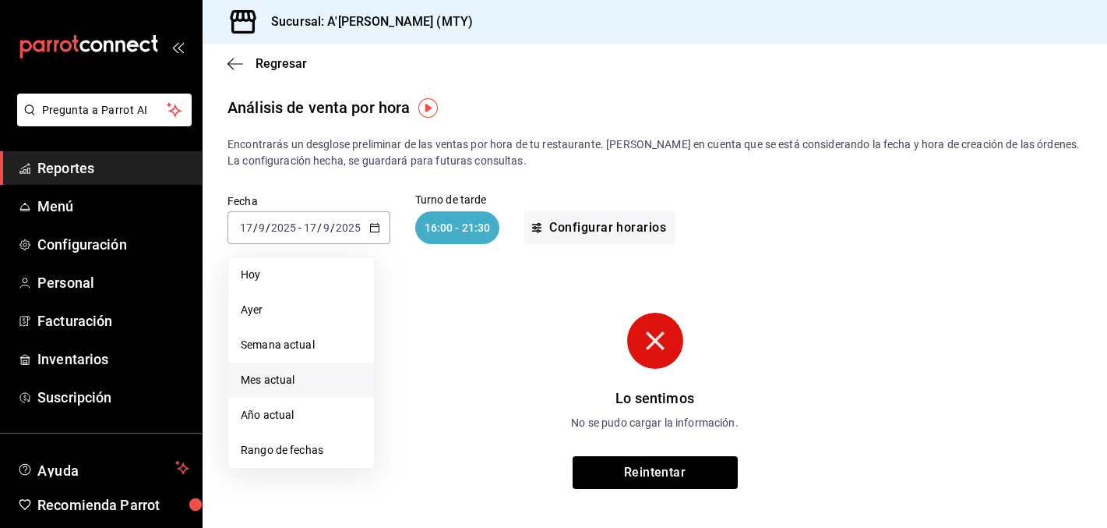
click at [292, 372] on span "Mes actual" at bounding box center [301, 380] width 121 height 16
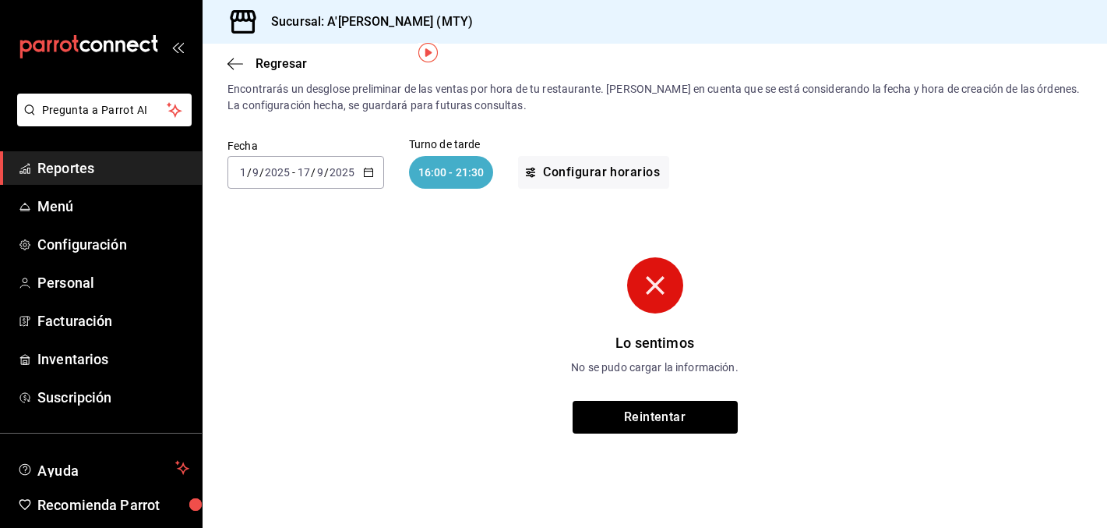
scroll to position [36, 0]
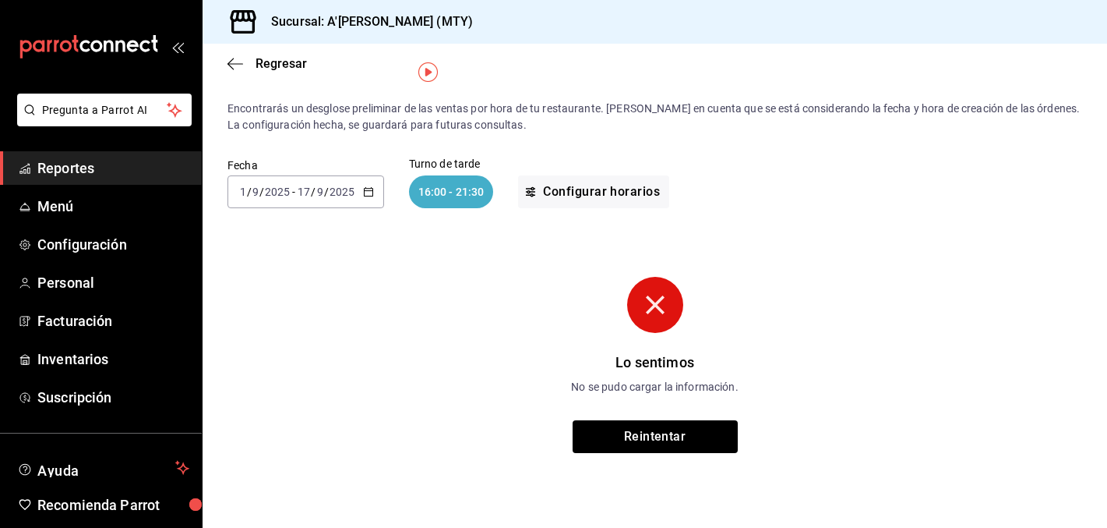
click at [370, 189] on icon "button" at bounding box center [368, 191] width 11 height 11
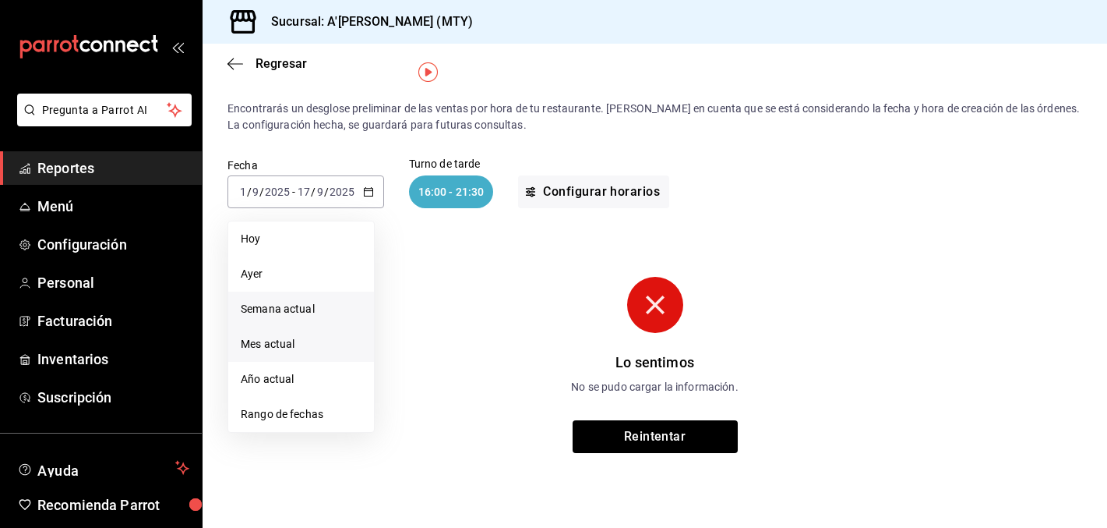
click at [279, 309] on span "Semana actual" at bounding box center [301, 309] width 121 height 16
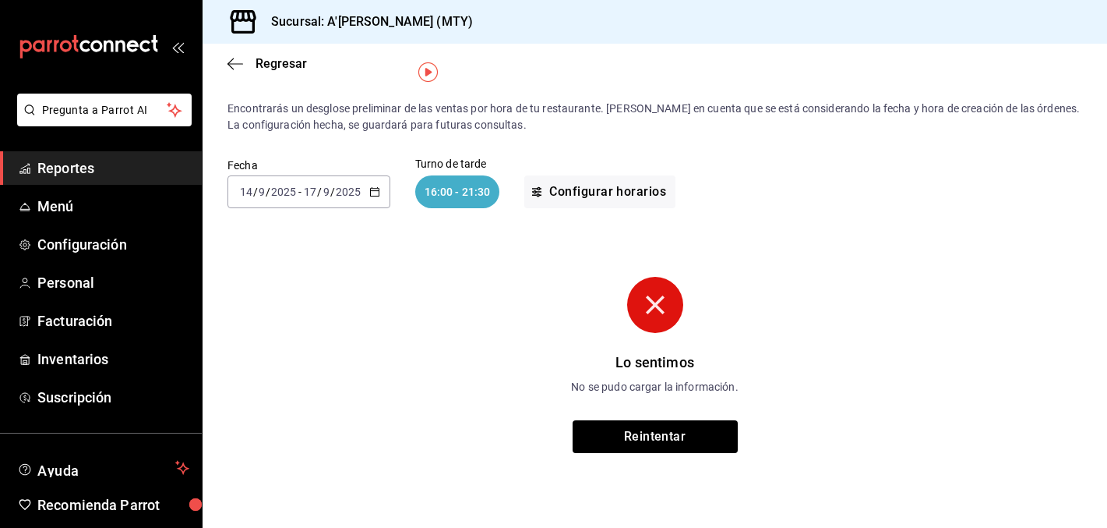
click at [270, 53] on div "Regresar" at bounding box center [655, 64] width 905 height 40
click at [270, 58] on span "Regresar" at bounding box center [281, 63] width 51 height 15
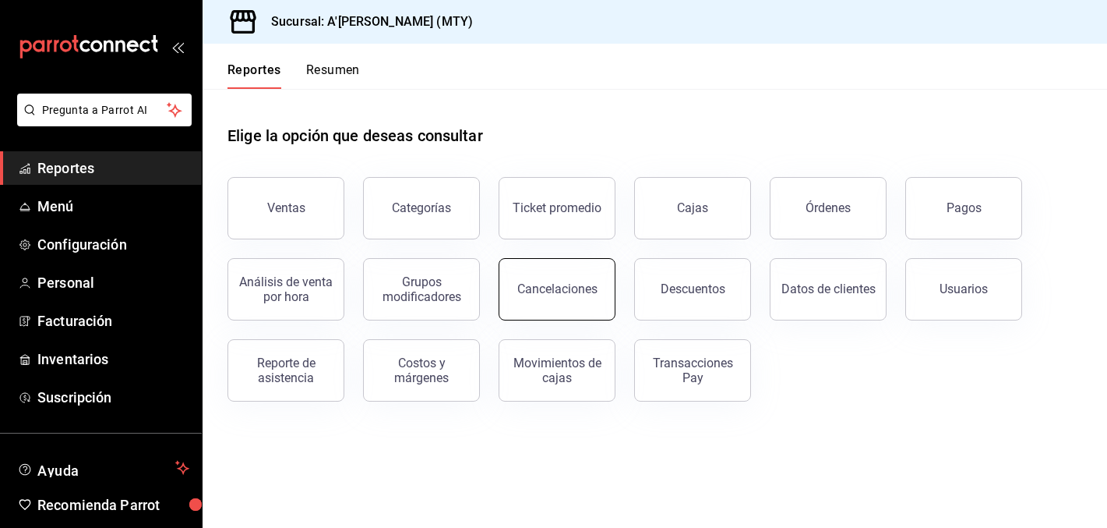
click at [607, 282] on button "Cancelaciones" at bounding box center [557, 289] width 117 height 62
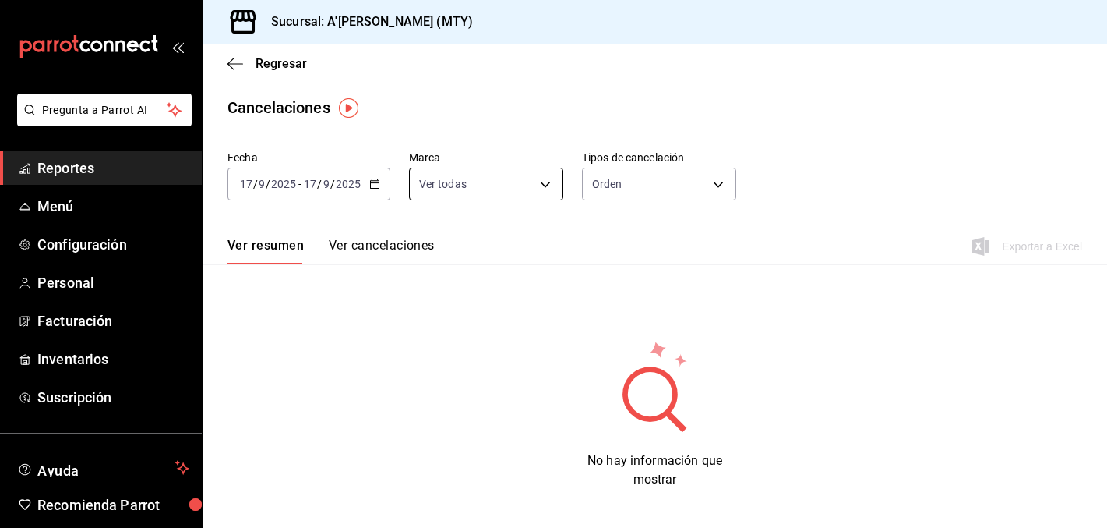
click at [495, 180] on body "Pregunta a Parrot AI Reportes Menú Configuración Personal Facturación Inventari…" at bounding box center [553, 264] width 1107 height 528
click at [335, 233] on div at bounding box center [553, 264] width 1107 height 528
click at [335, 243] on button "Ver cancelaciones" at bounding box center [382, 251] width 106 height 26
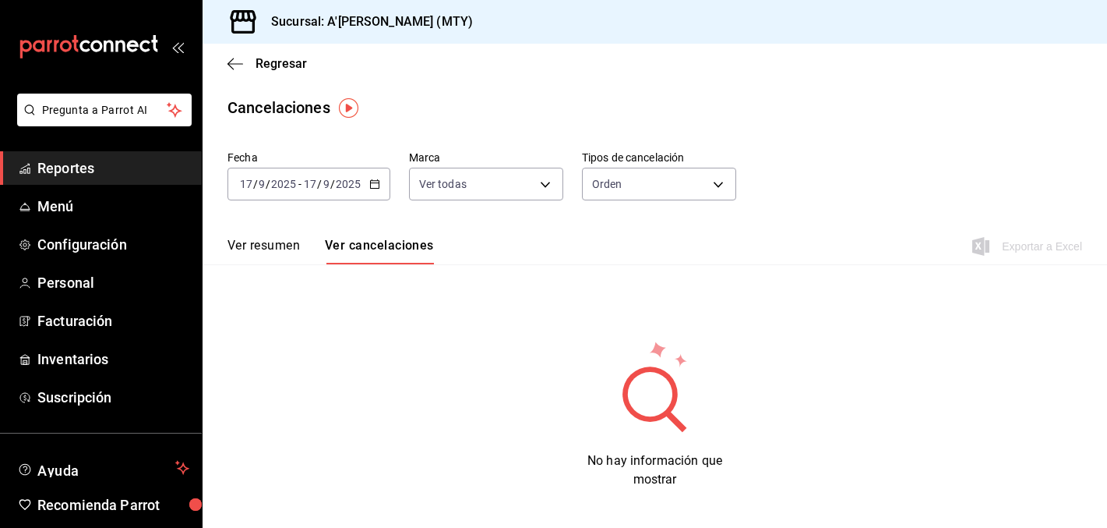
scroll to position [61, 0]
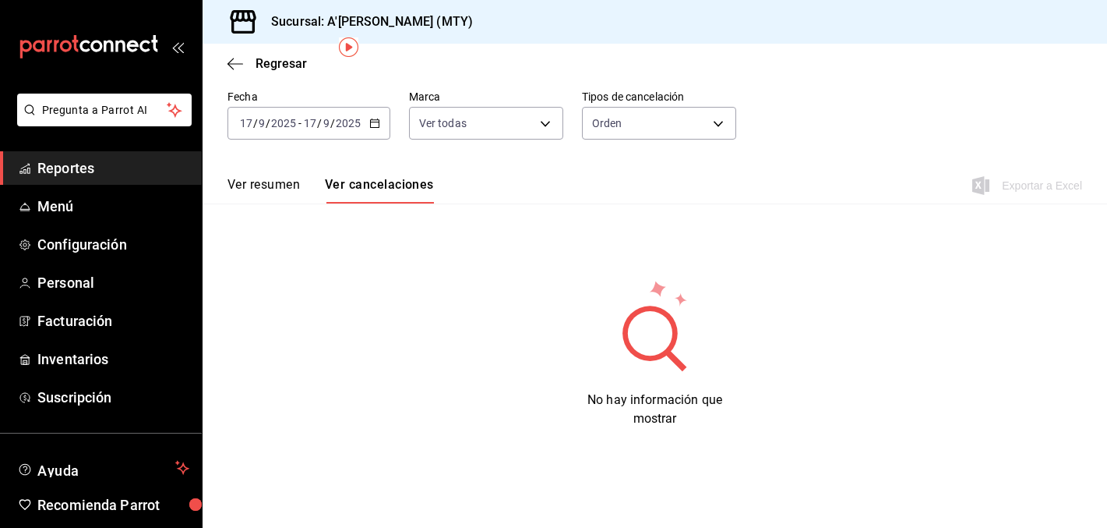
click at [281, 196] on button "Ver resumen" at bounding box center [264, 190] width 72 height 26
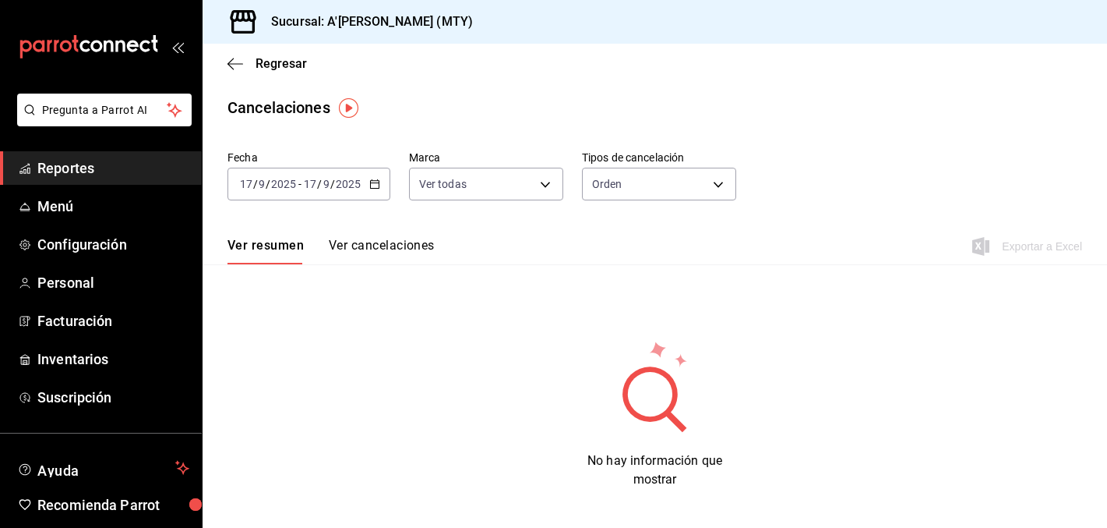
click at [379, 180] on div "[DATE] [DATE] - [DATE] [DATE]" at bounding box center [309, 184] width 163 height 33
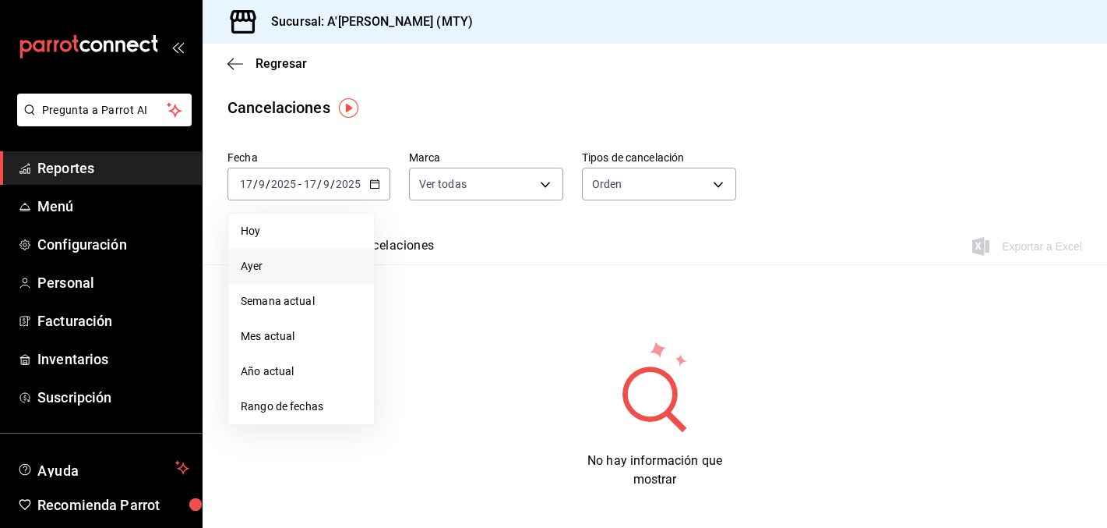
click at [279, 270] on span "Ayer" at bounding box center [301, 266] width 121 height 16
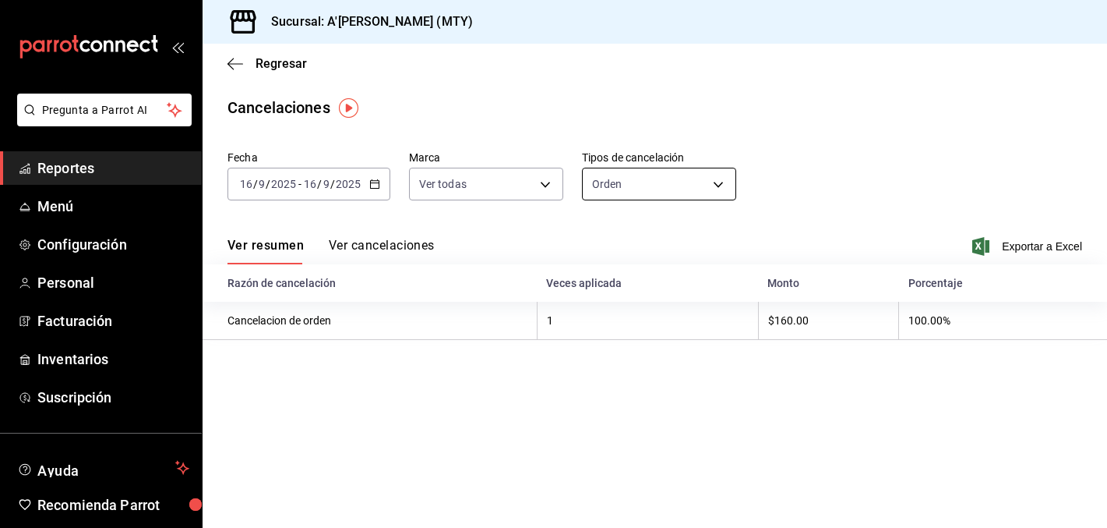
click at [615, 189] on body "Pregunta a Parrot AI Reportes Menú Configuración Personal Facturación Inventari…" at bounding box center [553, 264] width 1107 height 528
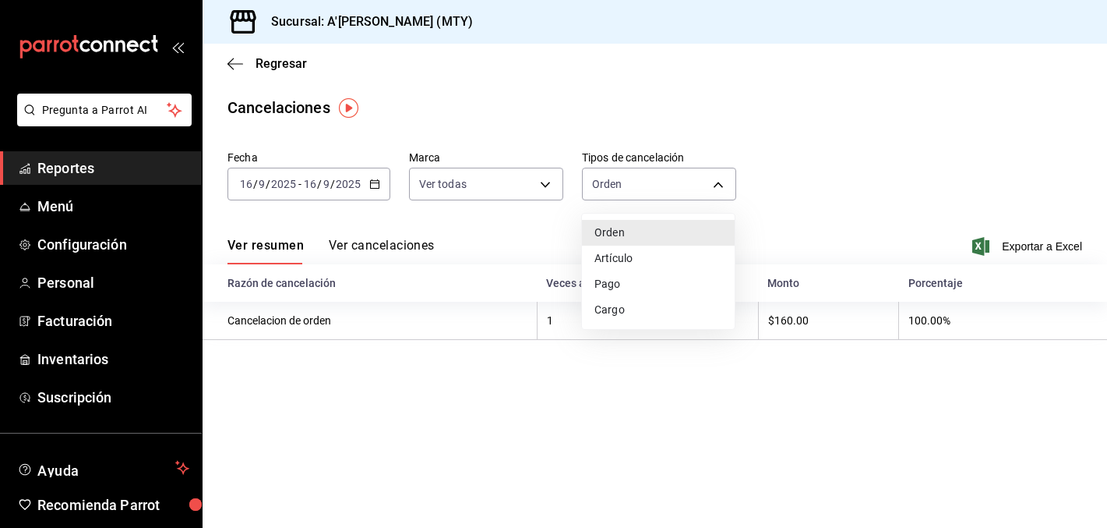
click at [393, 254] on div at bounding box center [553, 264] width 1107 height 528
click at [393, 254] on button "Ver cancelaciones" at bounding box center [382, 251] width 106 height 26
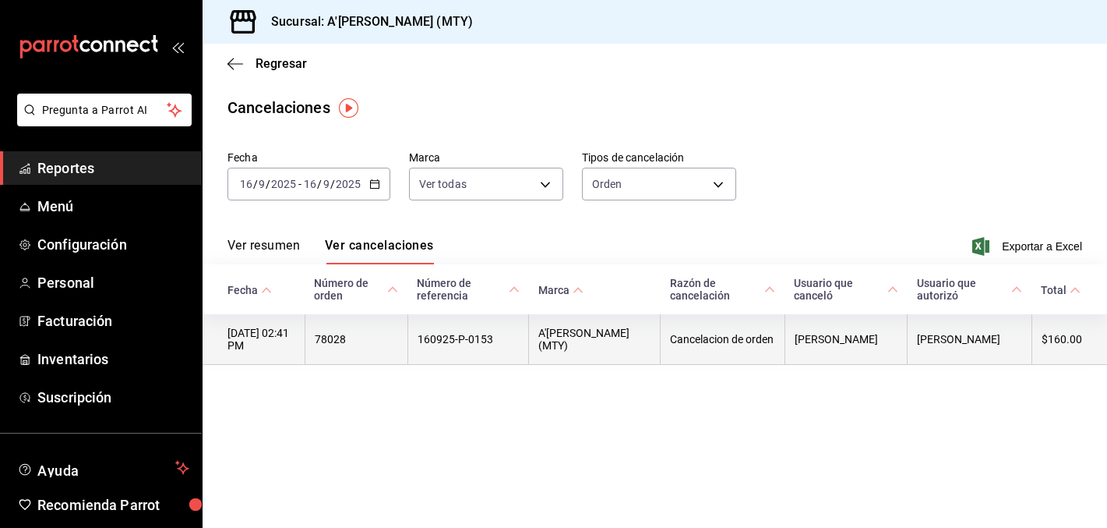
click at [529, 346] on th "160925-P-0153" at bounding box center [469, 339] width 122 height 51
click at [928, 344] on th "[PERSON_NAME]" at bounding box center [970, 339] width 125 height 51
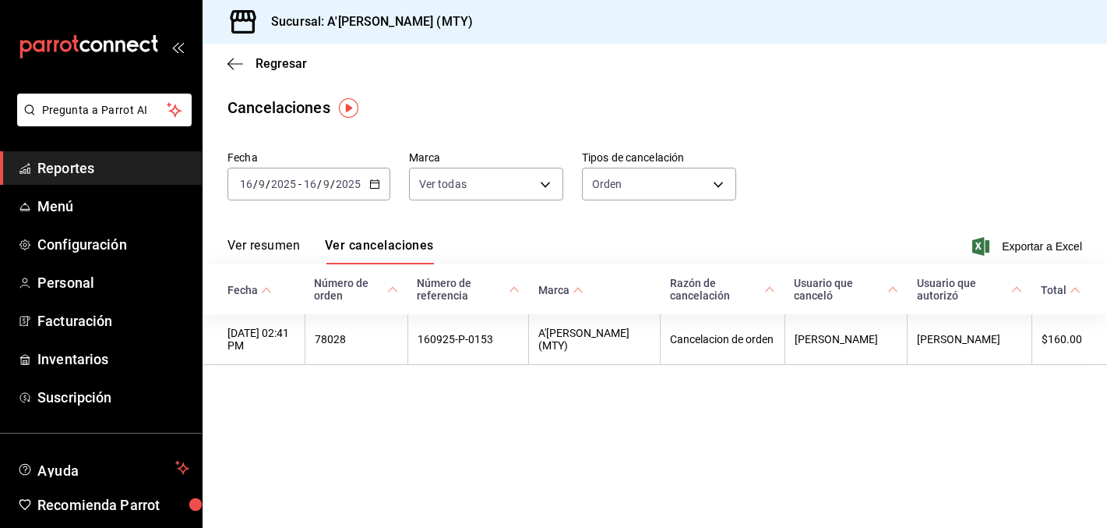
click at [267, 247] on button "Ver resumen" at bounding box center [264, 251] width 72 height 26
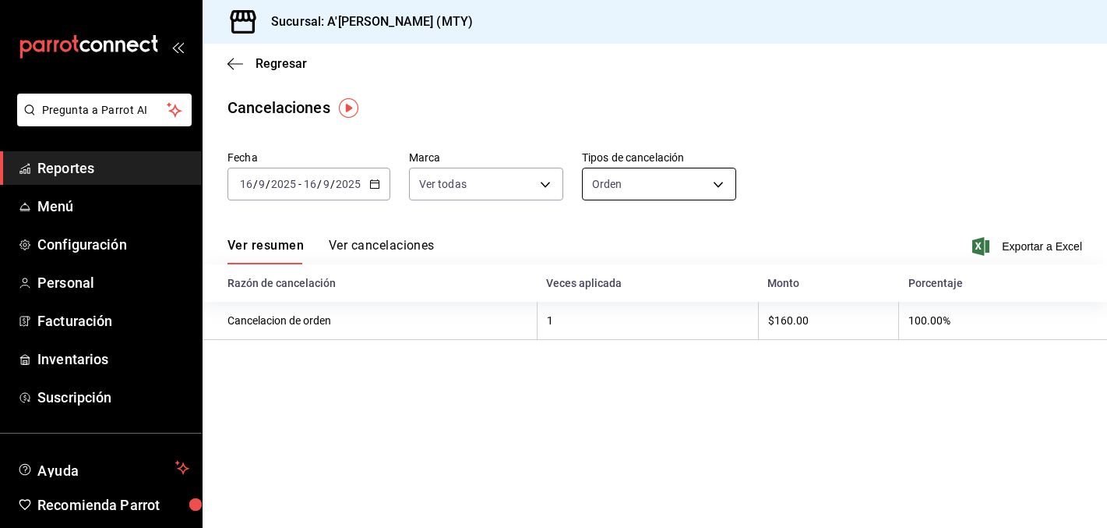
click at [621, 176] on body "Pregunta a Parrot AI Reportes Menú Configuración Personal Facturación Inventari…" at bounding box center [553, 264] width 1107 height 528
click at [621, 176] on div at bounding box center [553, 264] width 1107 height 528
click at [356, 179] on input "2025" at bounding box center [348, 184] width 26 height 12
click at [369, 184] on icon "button" at bounding box center [374, 183] width 11 height 11
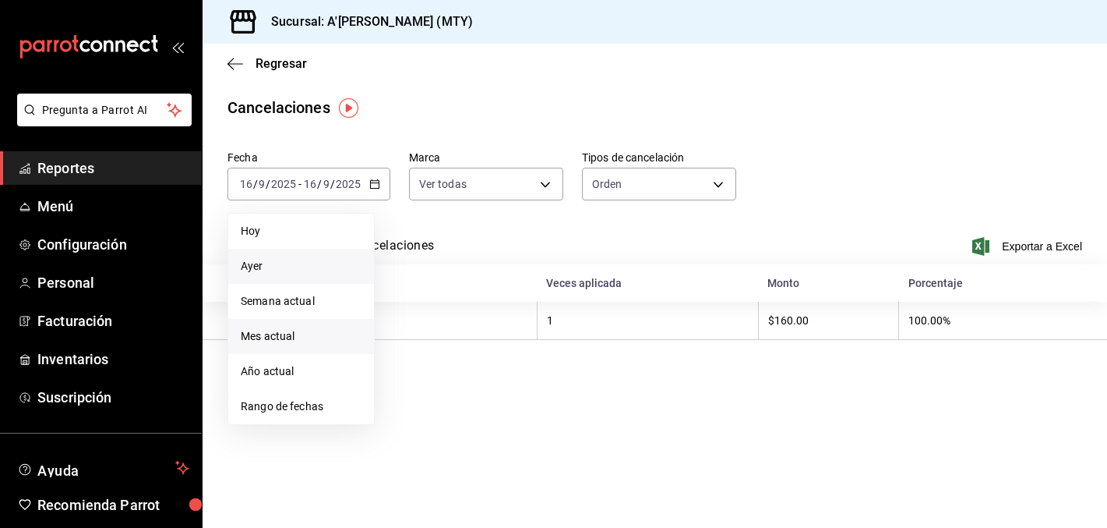
click at [294, 328] on span "Mes actual" at bounding box center [301, 336] width 121 height 16
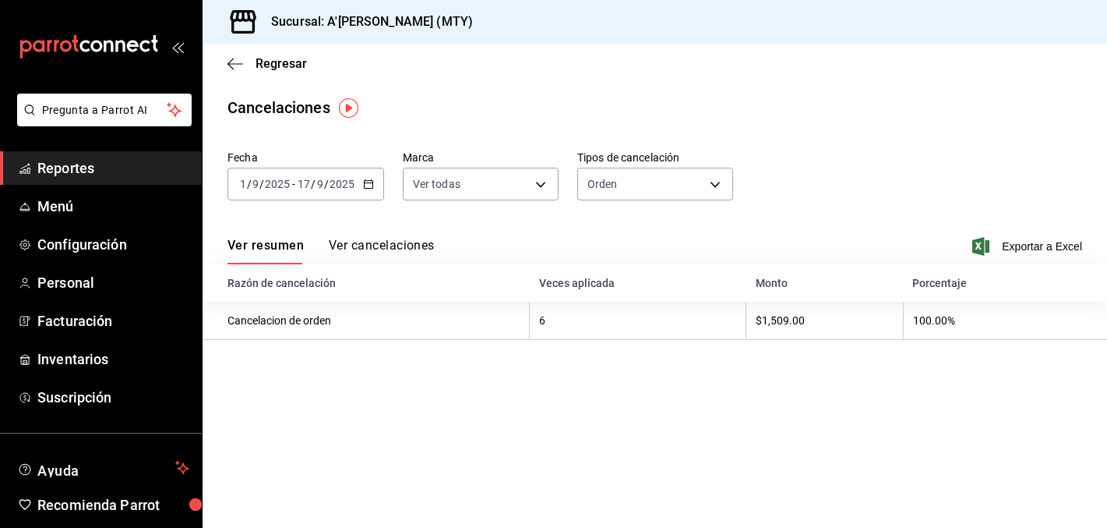
click at [397, 242] on button "Ver cancelaciones" at bounding box center [382, 251] width 106 height 26
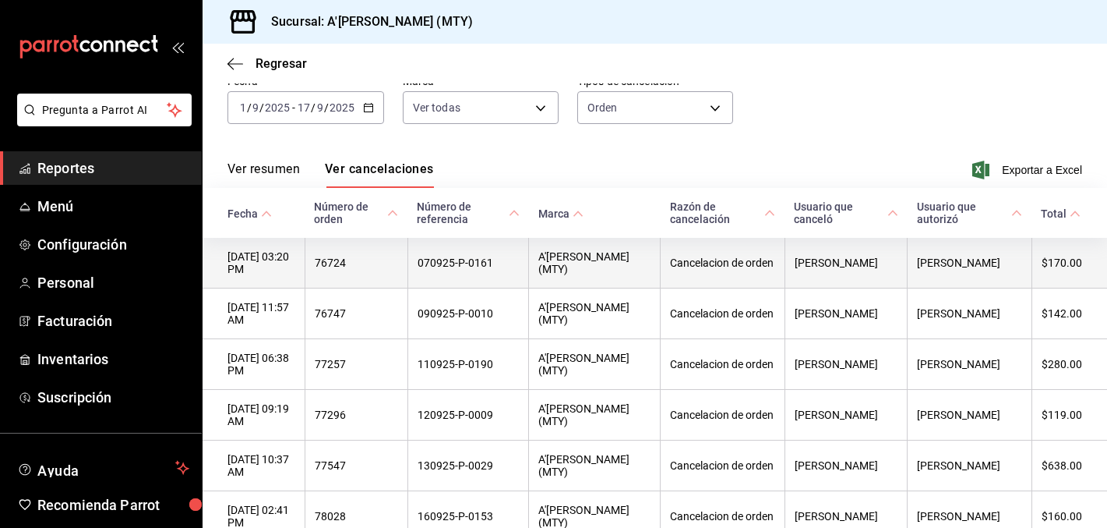
scroll to position [88, 0]
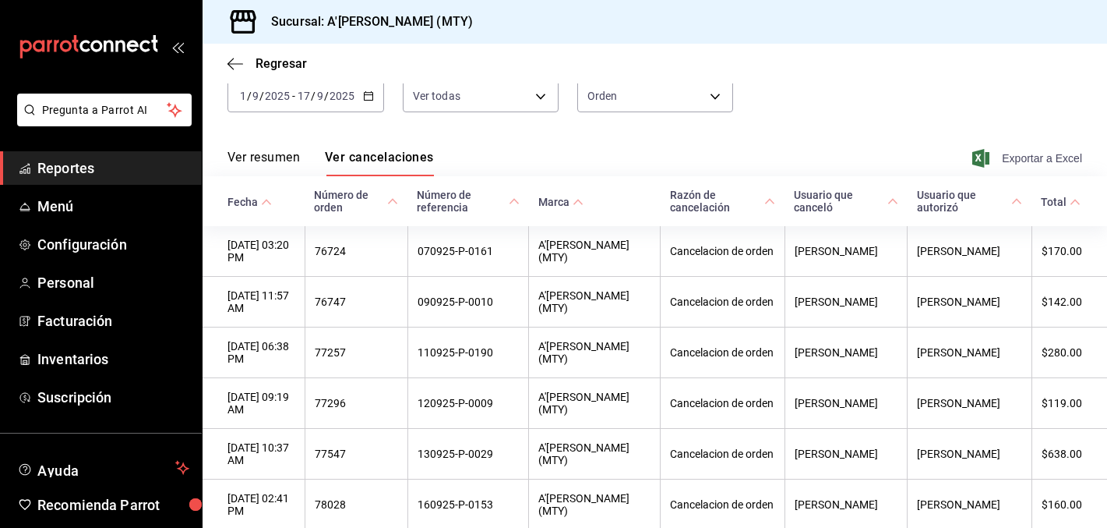
click at [1030, 151] on span "Exportar a Excel" at bounding box center [1029, 158] width 107 height 19
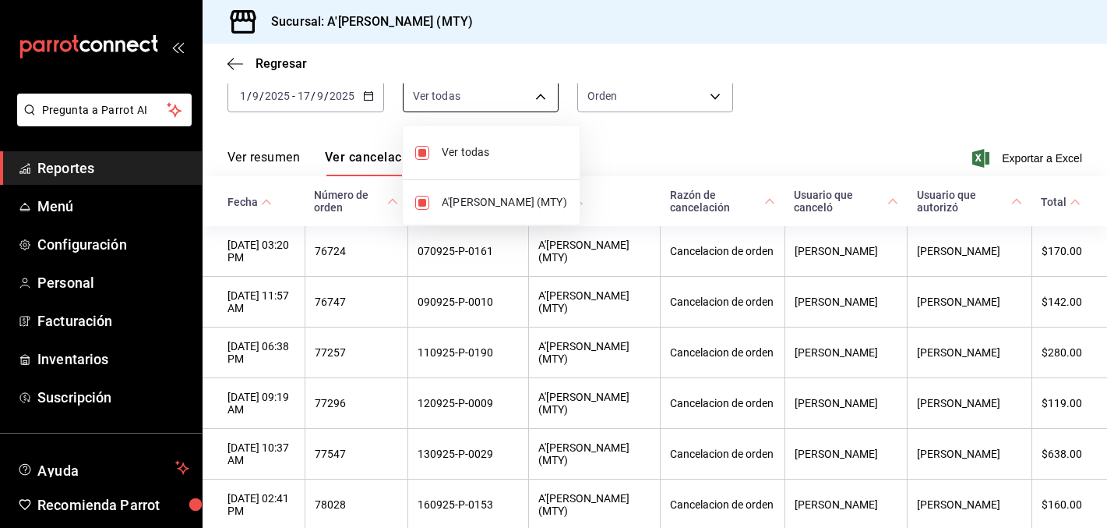
click at [525, 97] on body "Pregunta a Parrot AI Reportes Menú Configuración Personal Facturación Inventari…" at bounding box center [553, 264] width 1107 height 528
click at [672, 94] on div at bounding box center [553, 264] width 1107 height 528
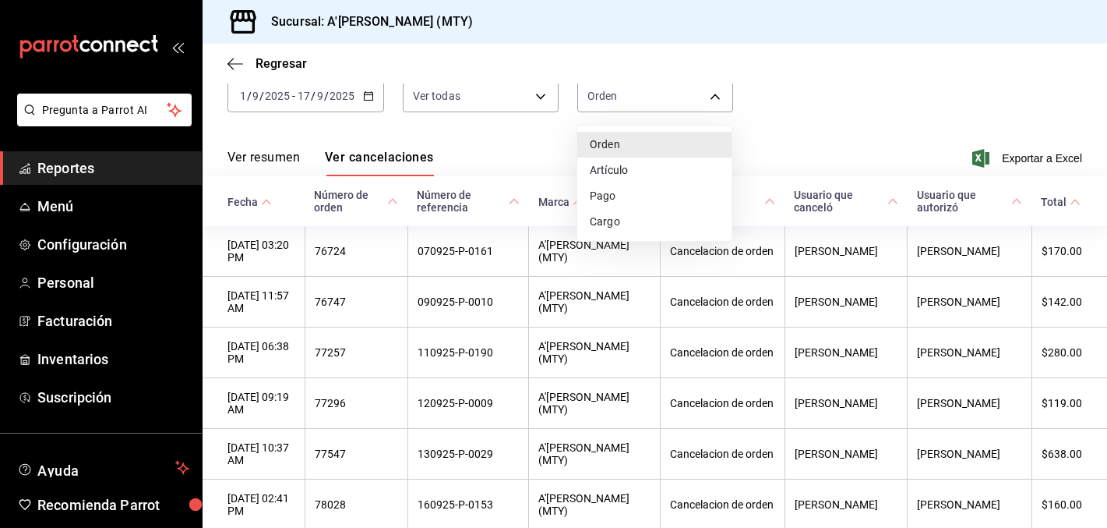
click at [672, 94] on body "Pregunta a Parrot AI Reportes Menú Configuración Personal Facturación Inventari…" at bounding box center [553, 264] width 1107 height 528
click at [240, 62] on div at bounding box center [553, 264] width 1107 height 528
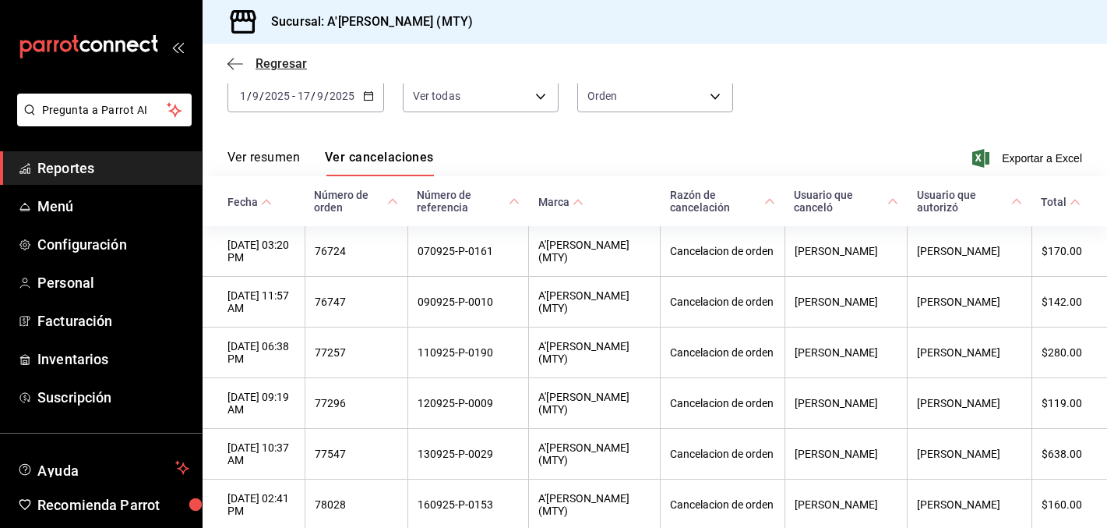
click at [253, 65] on span "Regresar" at bounding box center [267, 63] width 79 height 15
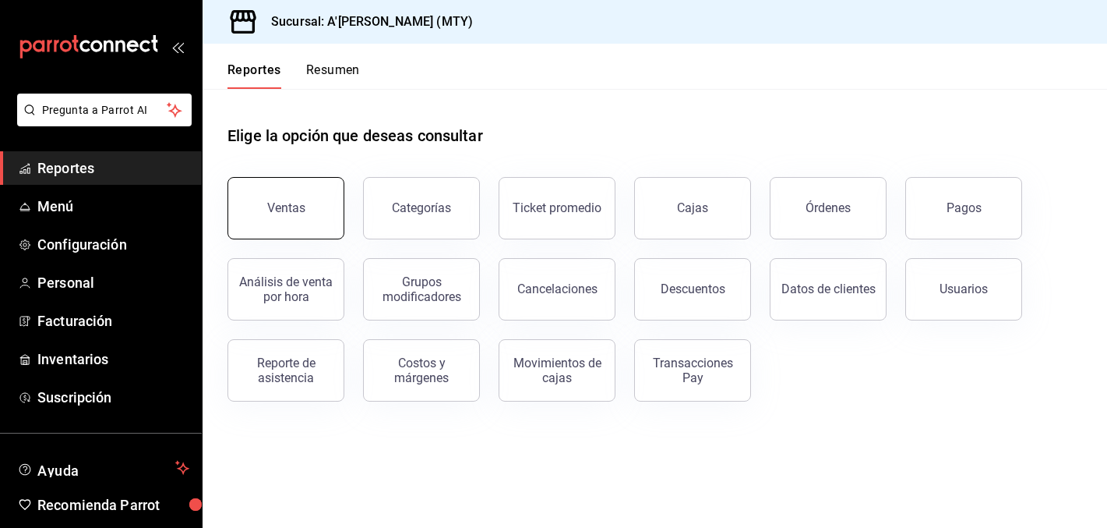
click at [290, 221] on button "Ventas" at bounding box center [286, 208] width 117 height 62
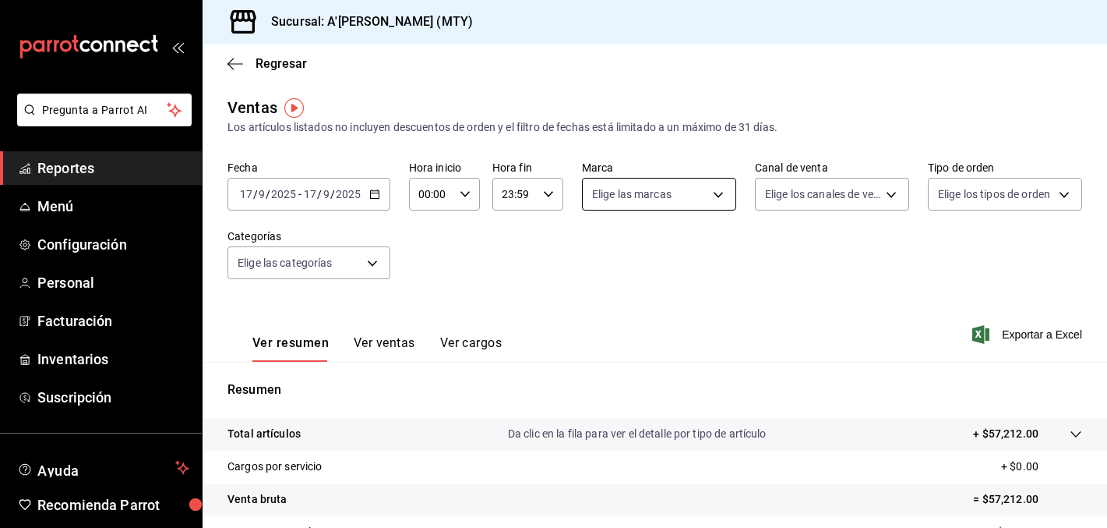
click at [654, 185] on body "Pregunta a Parrot AI Reportes Menú Configuración Personal Facturación Inventari…" at bounding box center [553, 264] width 1107 height 528
click at [918, 270] on div at bounding box center [553, 264] width 1107 height 528
click at [978, 199] on body "Pregunta a Parrot AI Reportes Menú Configuración Personal Facturación Inventari…" at bounding box center [553, 264] width 1107 height 528
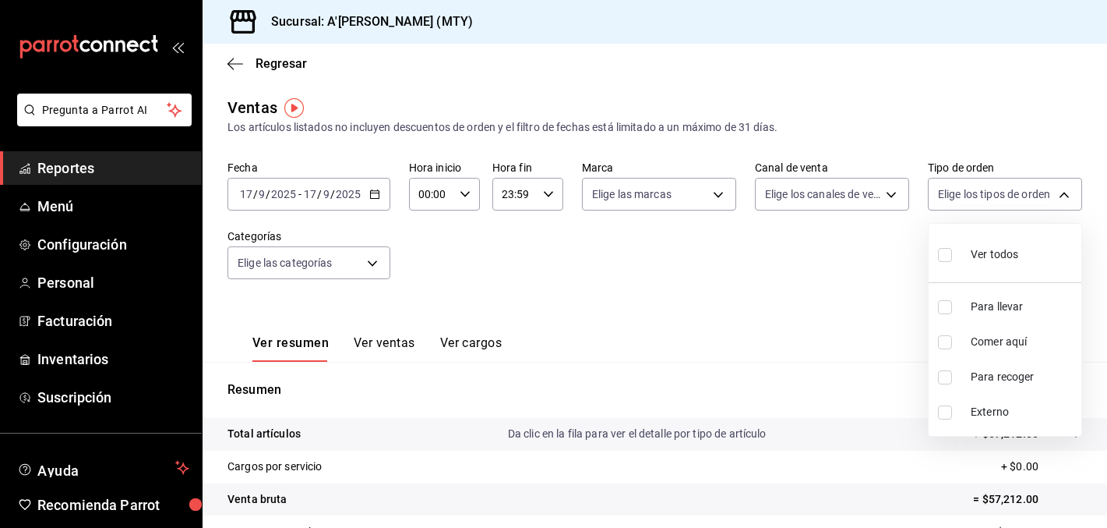
click at [630, 333] on div at bounding box center [553, 264] width 1107 height 528
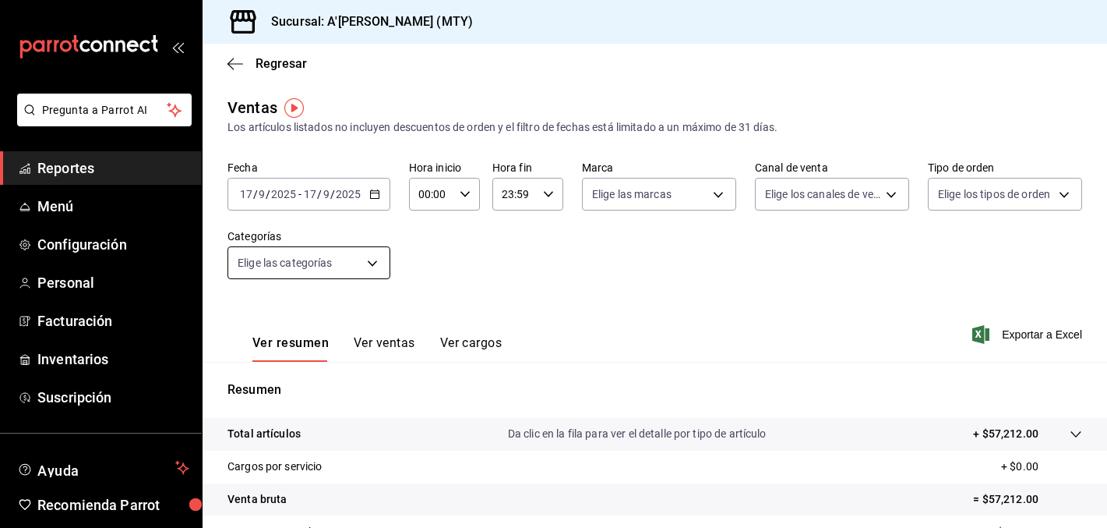
click at [292, 264] on body "Pregunta a Parrot AI Reportes Menú Configuración Personal Facturación Inventari…" at bounding box center [553, 264] width 1107 height 528
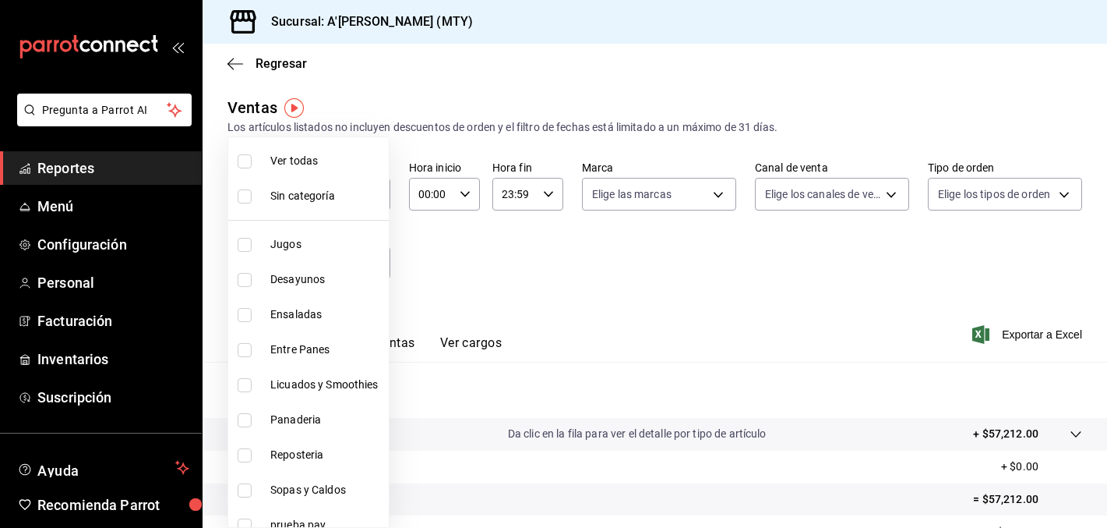
scroll to position [1, 0]
click at [548, 267] on div at bounding box center [553, 264] width 1107 height 528
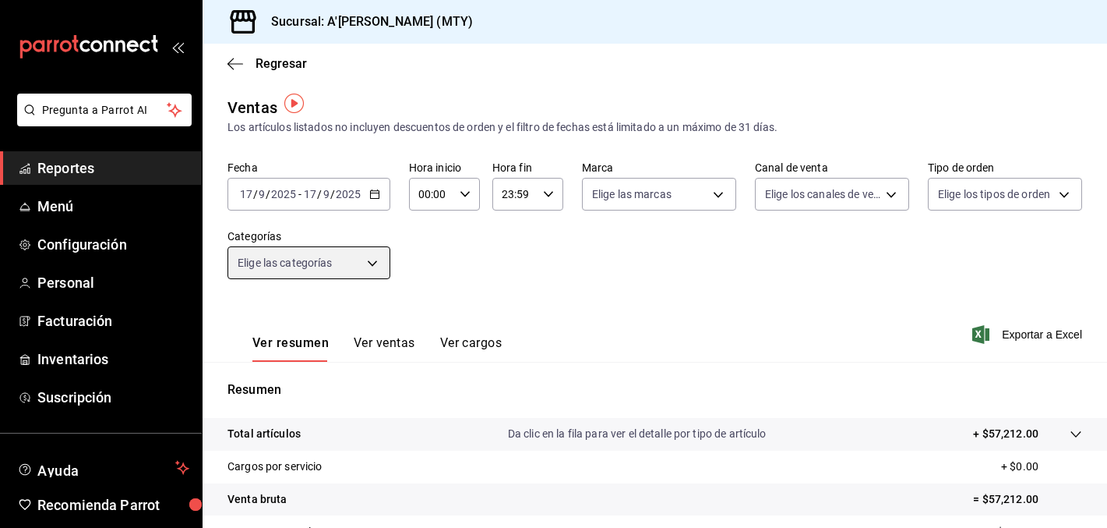
scroll to position [6, 0]
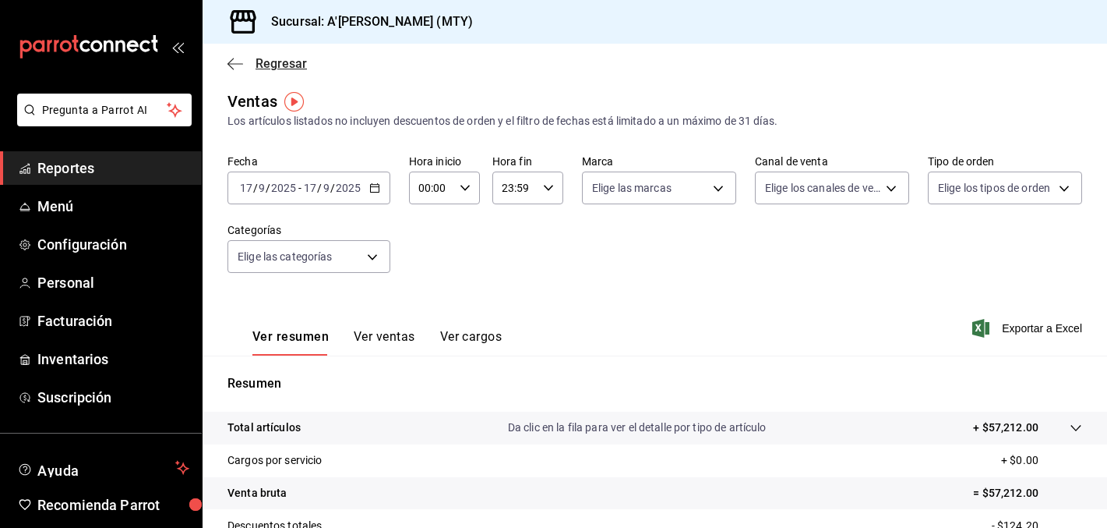
click at [245, 58] on span "Regresar" at bounding box center [267, 63] width 79 height 15
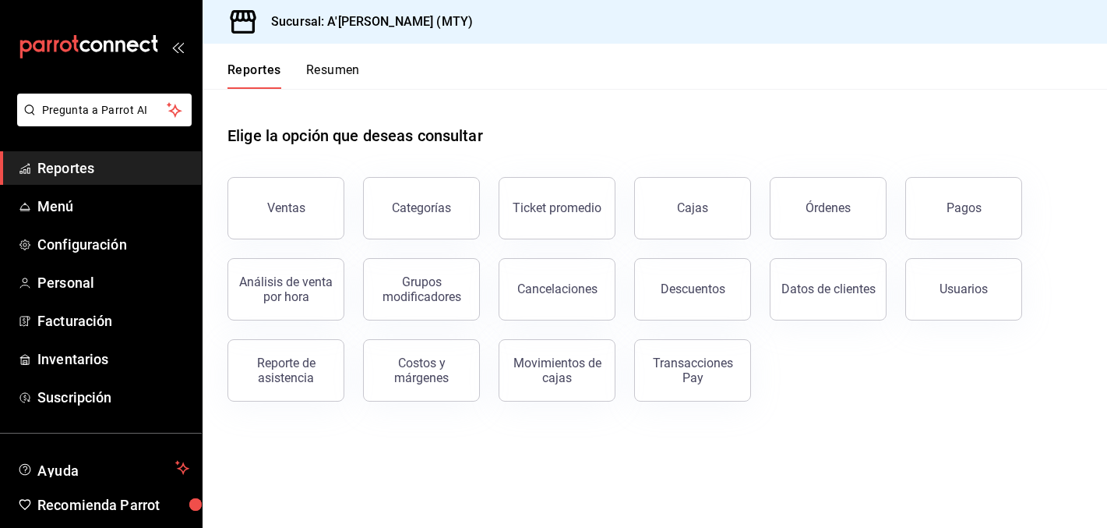
click at [347, 71] on button "Resumen" at bounding box center [333, 75] width 54 height 26
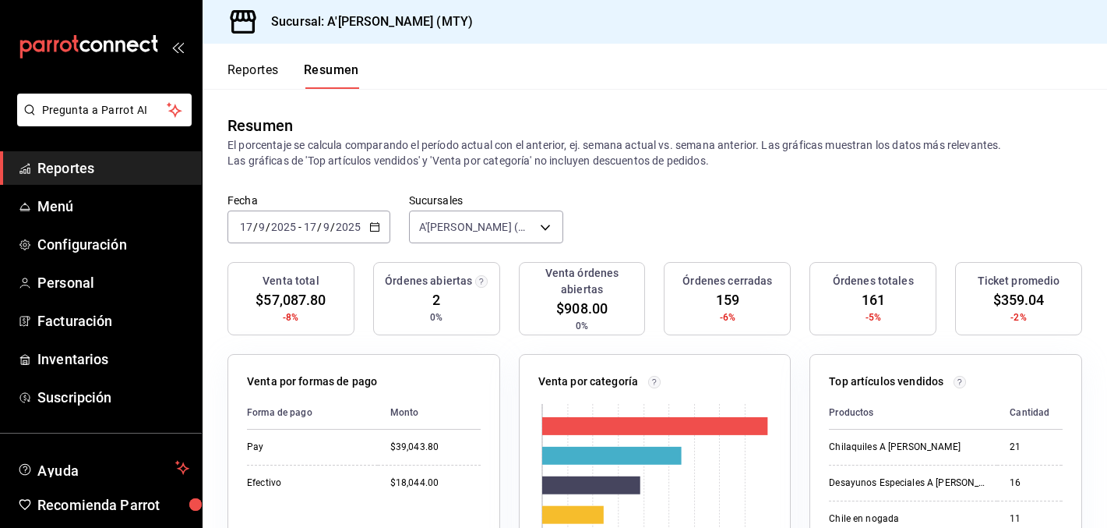
click at [374, 227] on icon "button" at bounding box center [374, 226] width 11 height 11
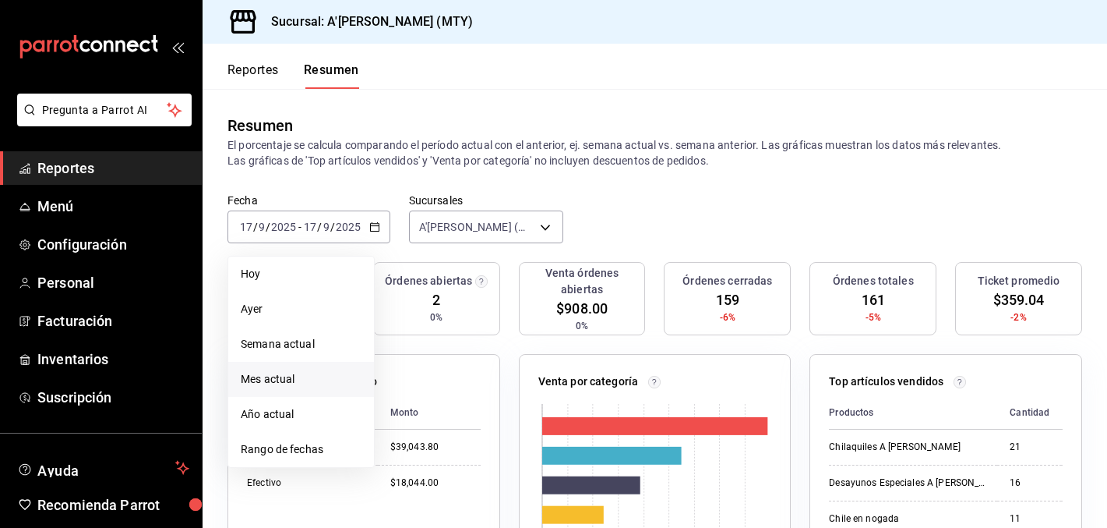
click at [296, 384] on span "Mes actual" at bounding box center [301, 379] width 121 height 16
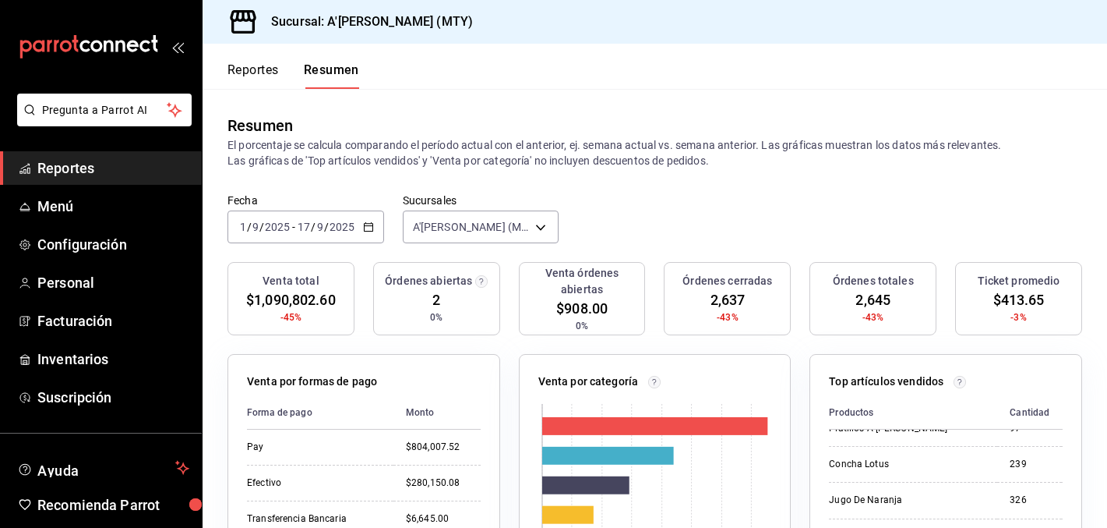
click at [370, 223] on \(Stroke\) "button" at bounding box center [368, 227] width 9 height 9
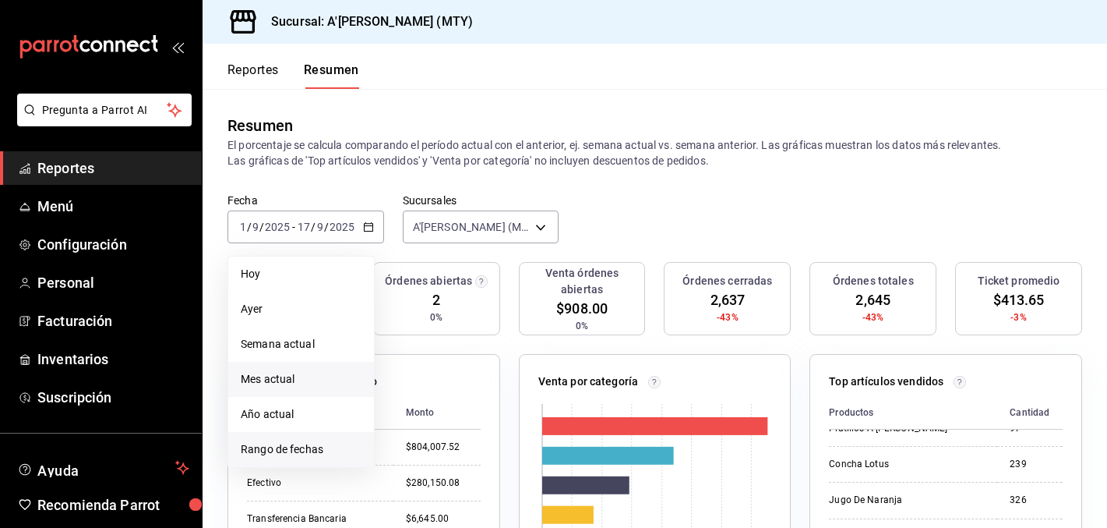
click at [269, 444] on span "Rango de fechas" at bounding box center [301, 449] width 121 height 16
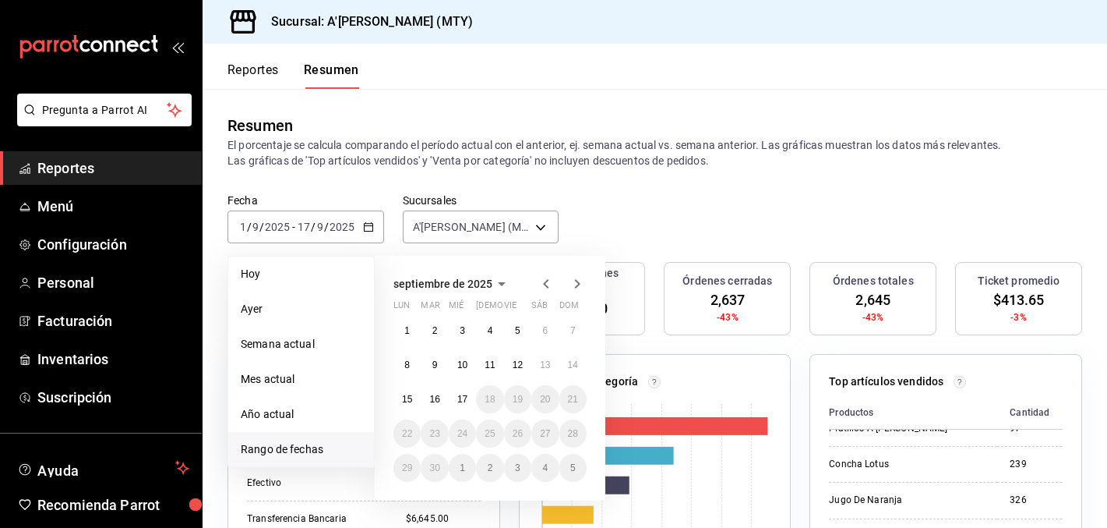
click at [545, 281] on icon "button" at bounding box center [546, 283] width 19 height 19
click at [542, 282] on icon "button" at bounding box center [546, 283] width 19 height 19
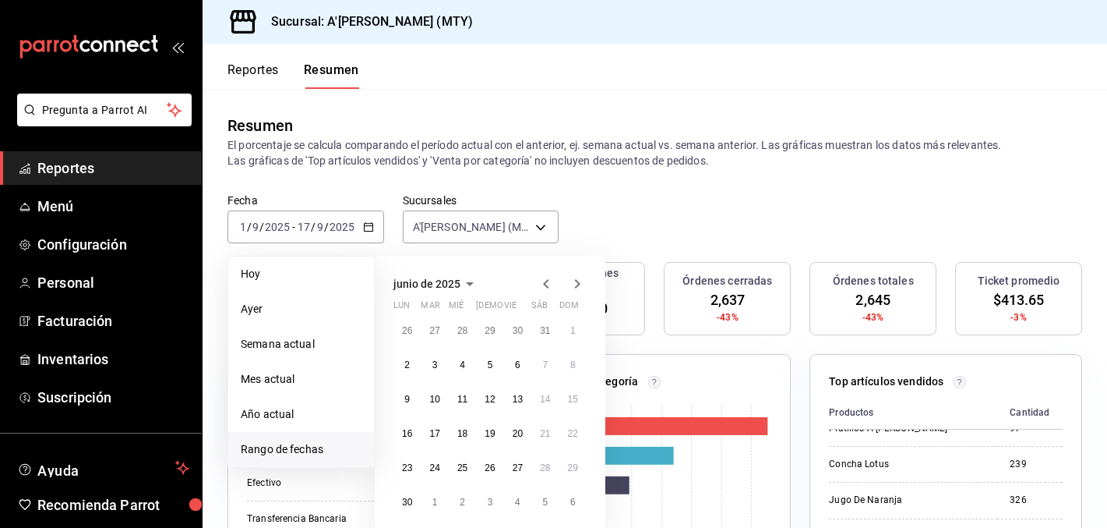
click at [542, 282] on icon "button" at bounding box center [546, 283] width 19 height 19
click at [483, 328] on button "1" at bounding box center [489, 330] width 27 height 28
click at [579, 280] on icon "button" at bounding box center [577, 283] width 19 height 19
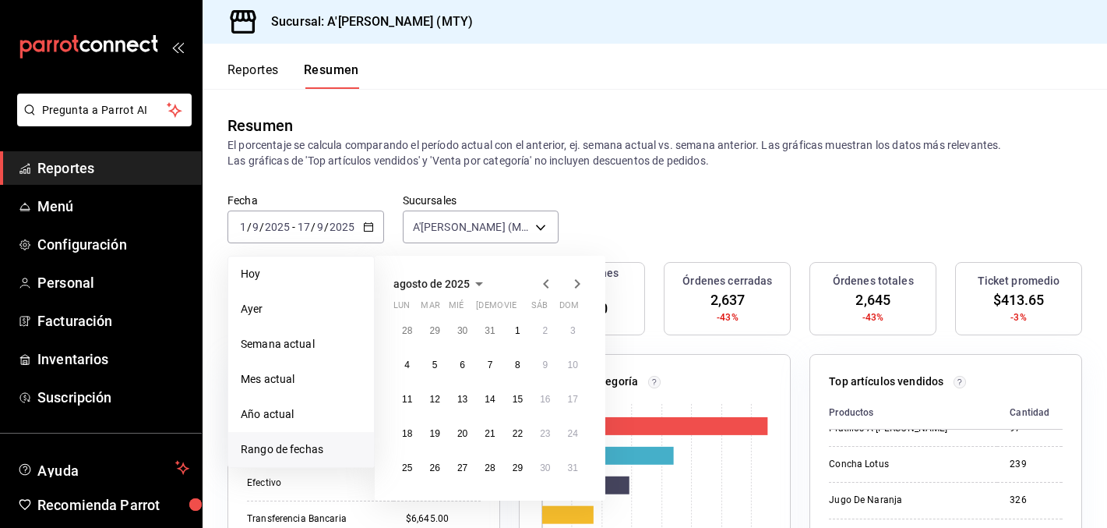
click at [579, 280] on icon "button" at bounding box center [577, 283] width 19 height 19
click at [459, 402] on abbr "17" at bounding box center [462, 398] width 10 height 11
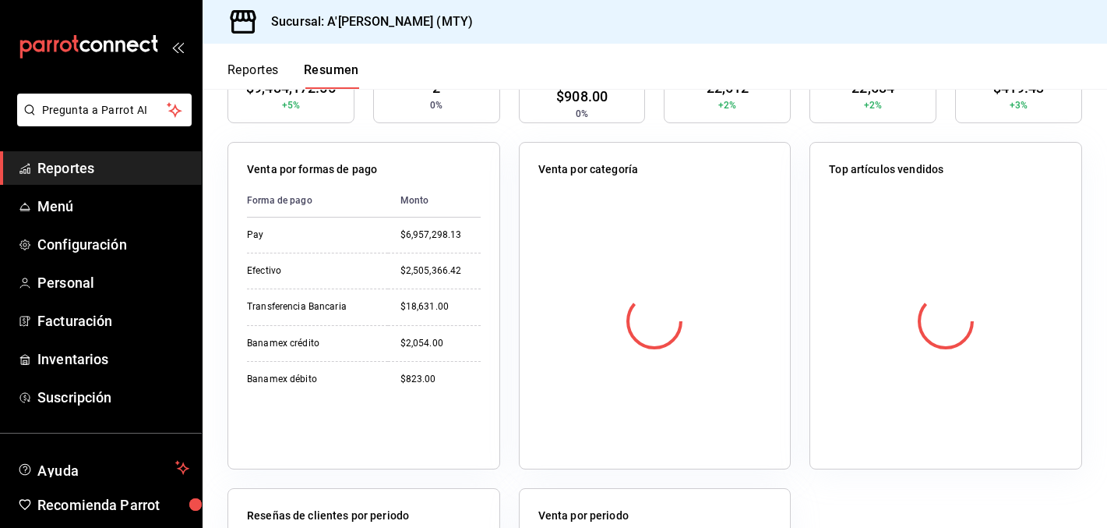
scroll to position [211, 0]
